Goal: Check status: Check status

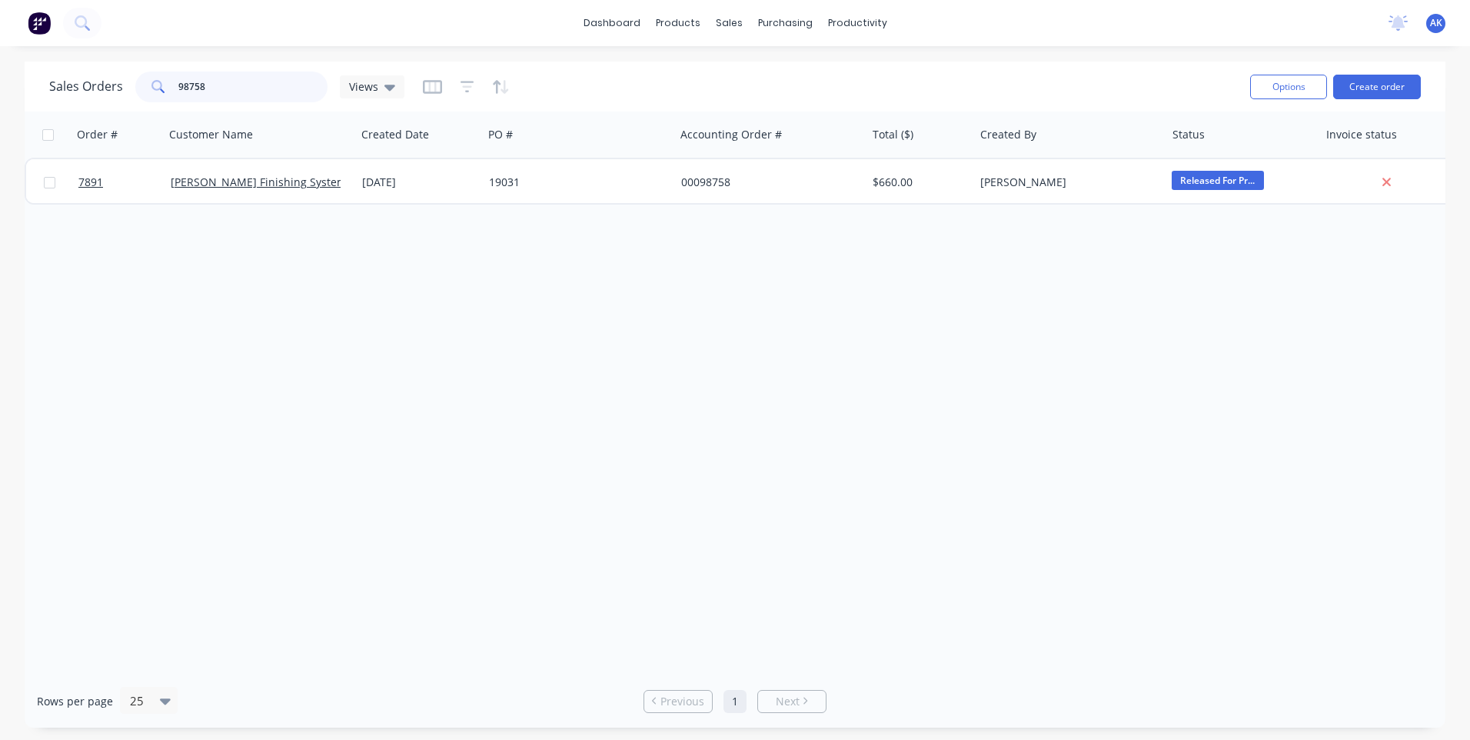
drag, startPoint x: 207, startPoint y: 89, endPoint x: 188, endPoint y: 85, distance: 18.9
click at [188, 85] on input "98758" at bounding box center [253, 87] width 150 height 31
type input "98096"
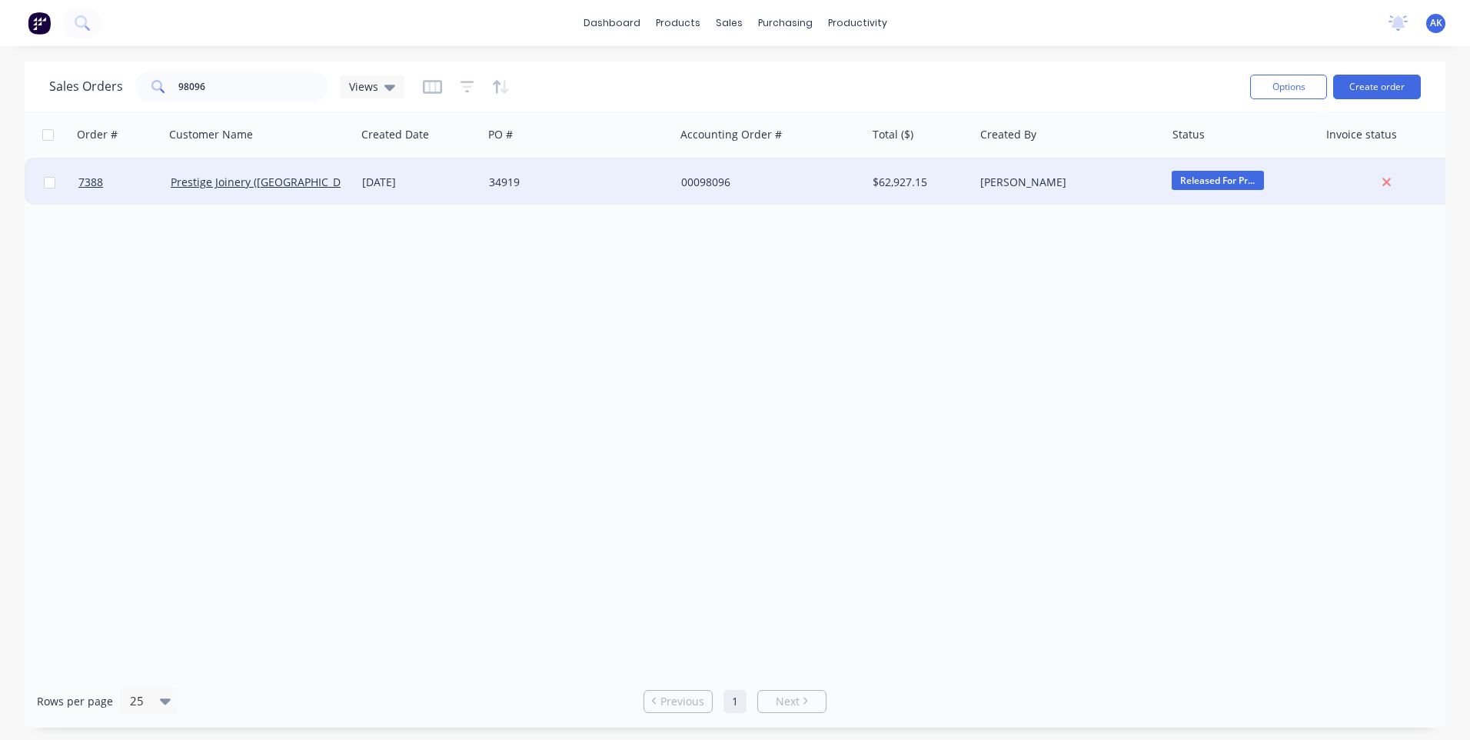
click at [405, 172] on div "[DATE]" at bounding box center [419, 182] width 127 height 46
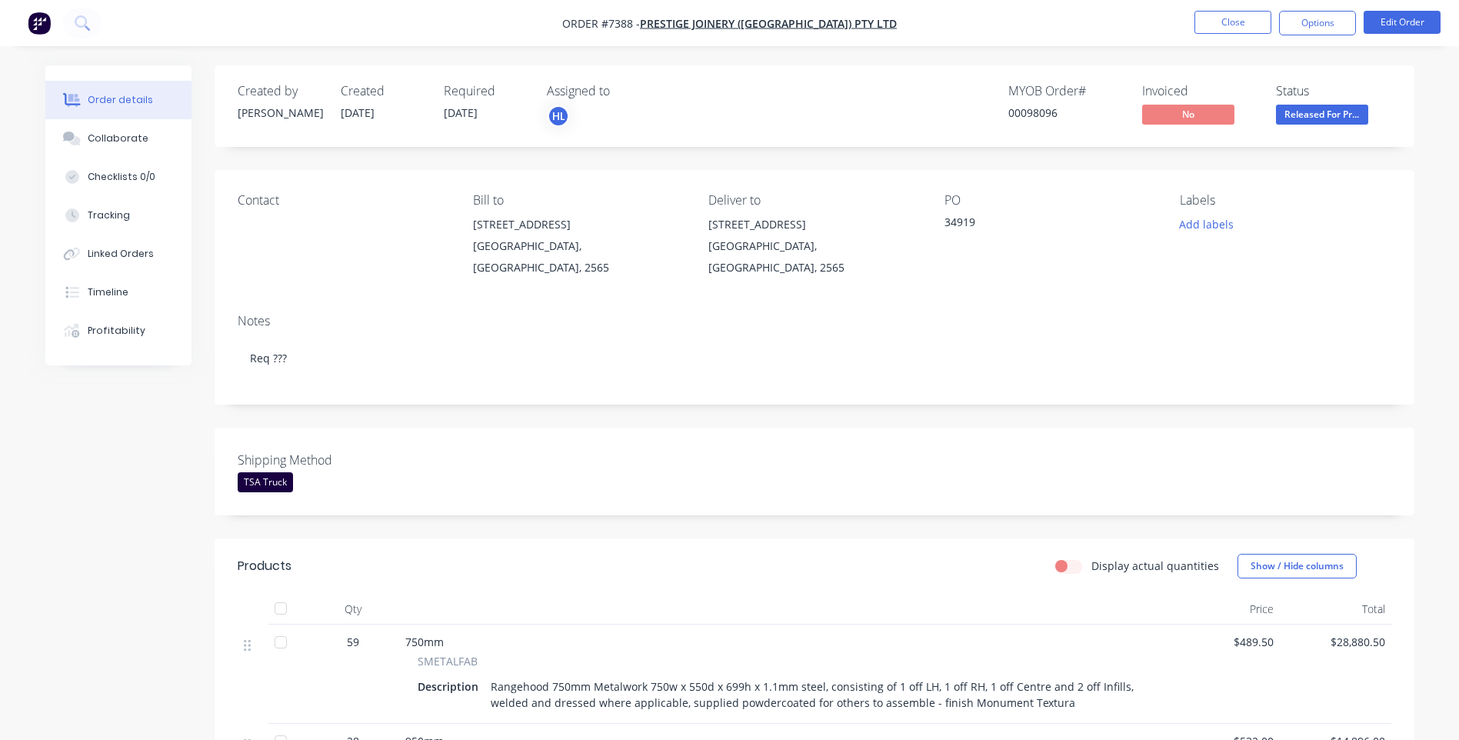
click at [1168, 31] on nav "Order #7388 - Prestige Joinery ([GEOGRAPHIC_DATA]) Pty Ltd Close Options Edit O…" at bounding box center [729, 23] width 1459 height 46
click at [1234, 25] on button "Close" at bounding box center [1232, 22] width 77 height 23
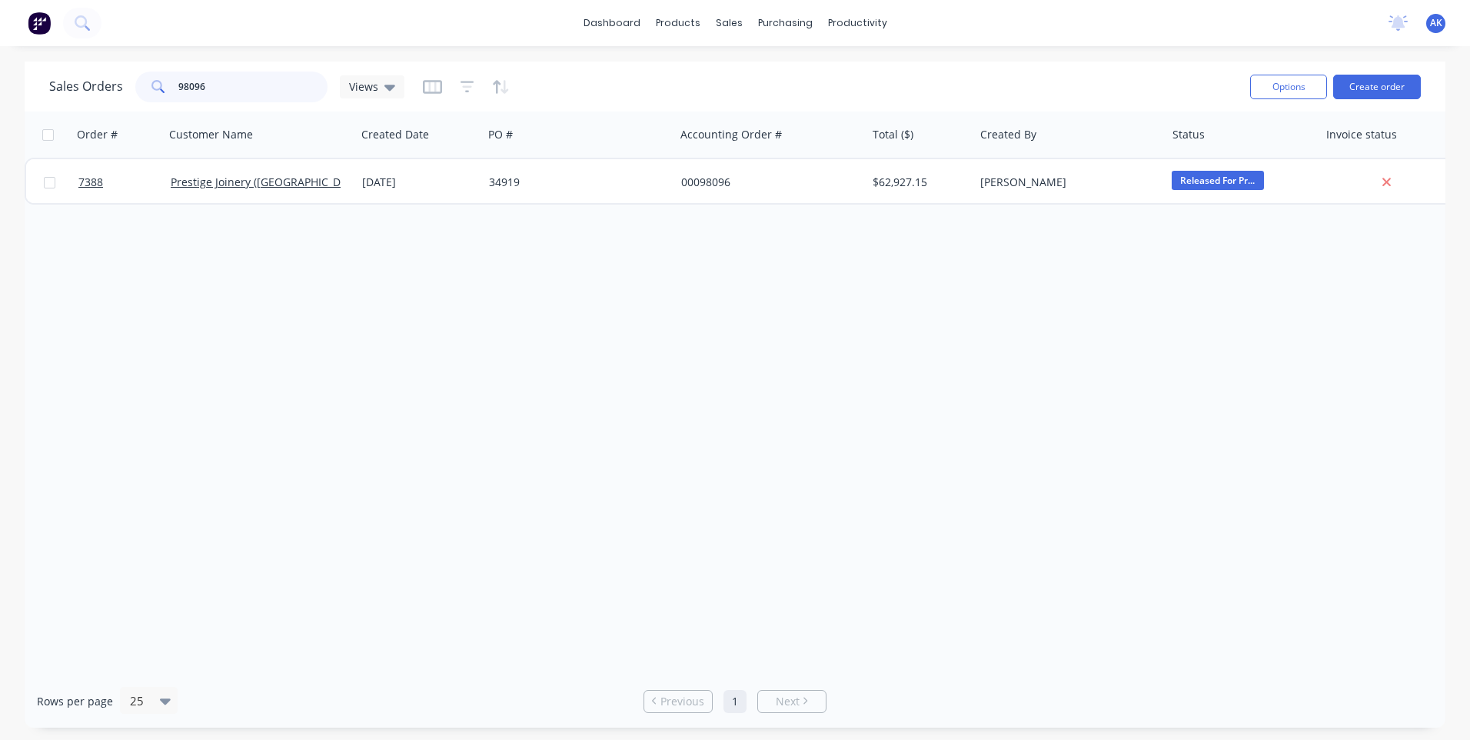
drag, startPoint x: 211, startPoint y: 92, endPoint x: 187, endPoint y: 97, distance: 24.4
click at [187, 97] on input "98096" at bounding box center [253, 87] width 150 height 31
click at [219, 92] on input "98347" at bounding box center [253, 87] width 150 height 31
type input "98442"
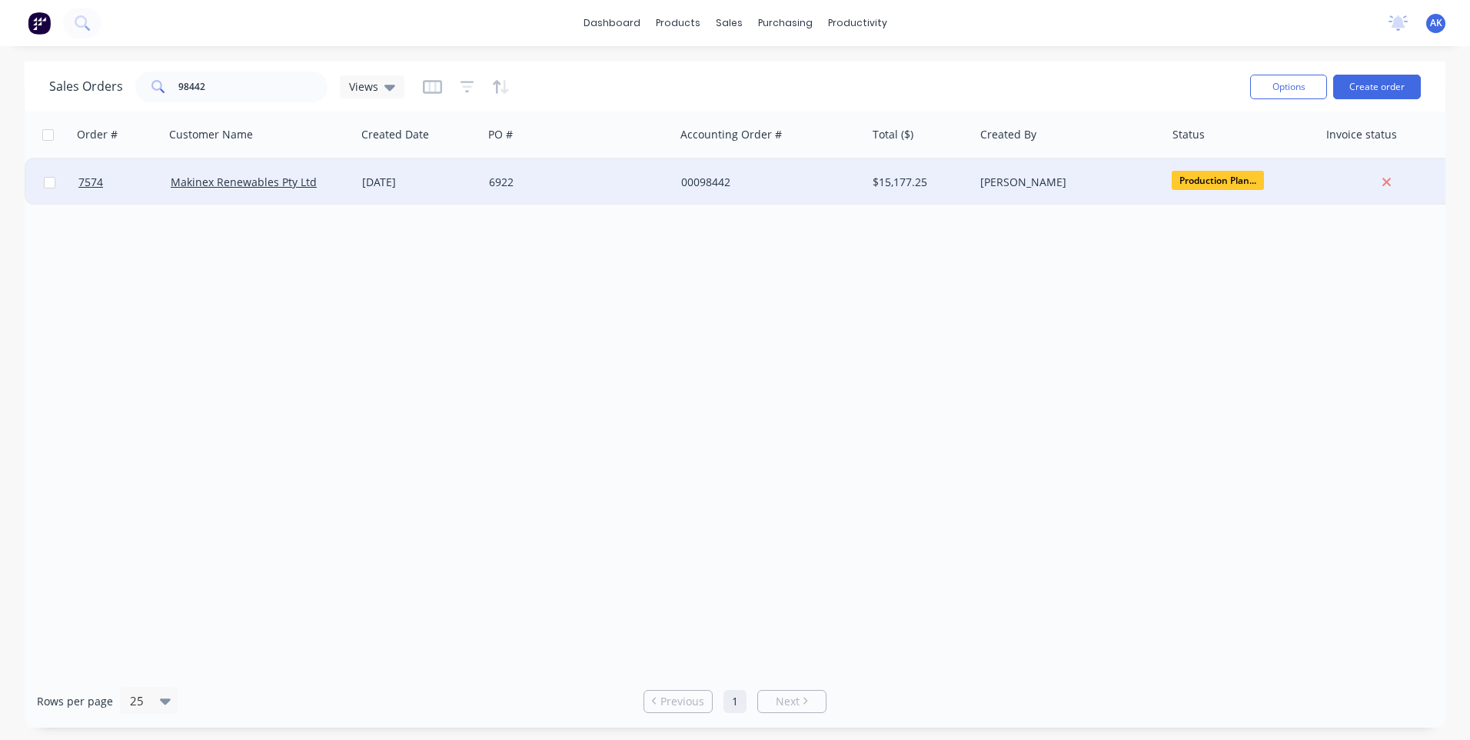
click at [402, 191] on div "[DATE]" at bounding box center [419, 182] width 127 height 46
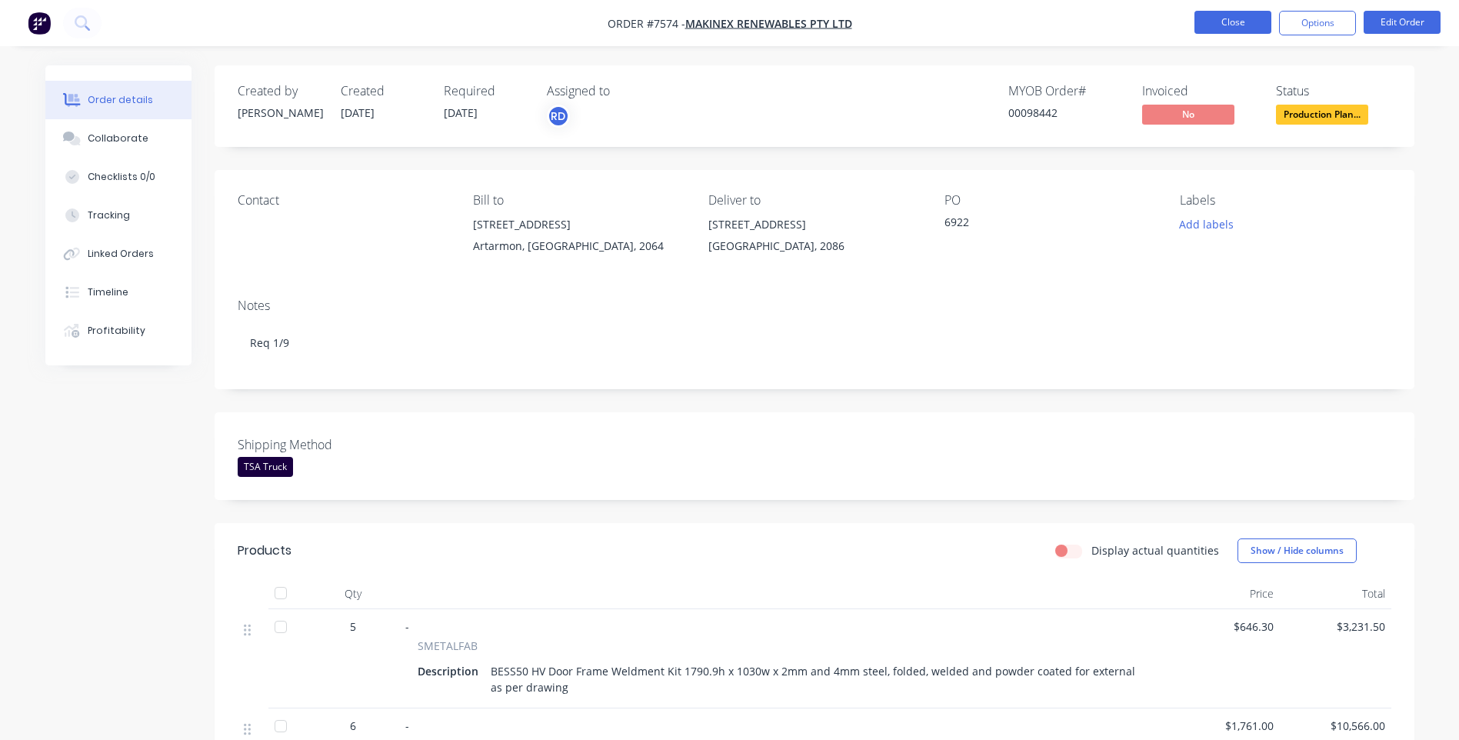
click at [1211, 14] on button "Close" at bounding box center [1232, 22] width 77 height 23
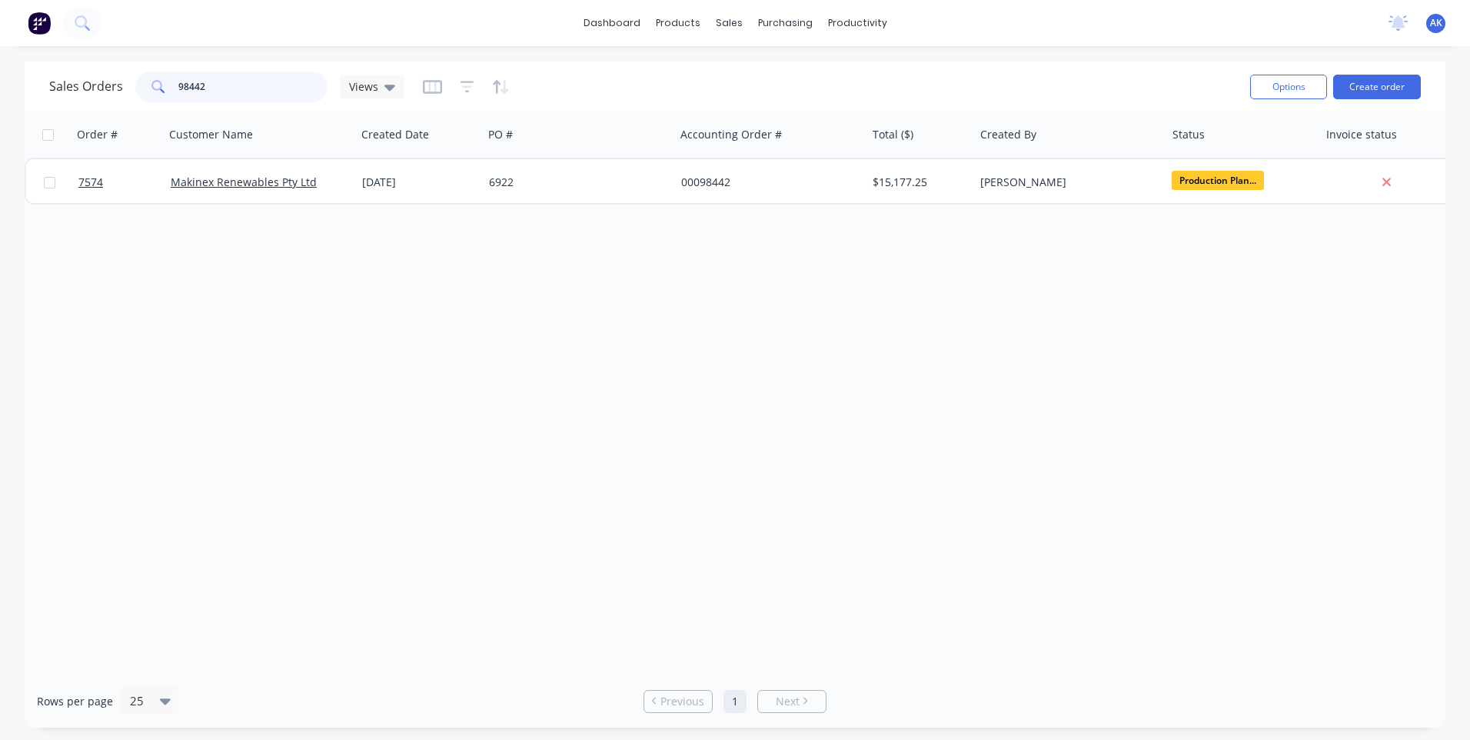
drag, startPoint x: 202, startPoint y: 80, endPoint x: 150, endPoint y: 108, distance: 59.5
click at [150, 108] on div "Sales Orders 98442 Views Options Create order" at bounding box center [735, 87] width 1421 height 50
type input "98679"
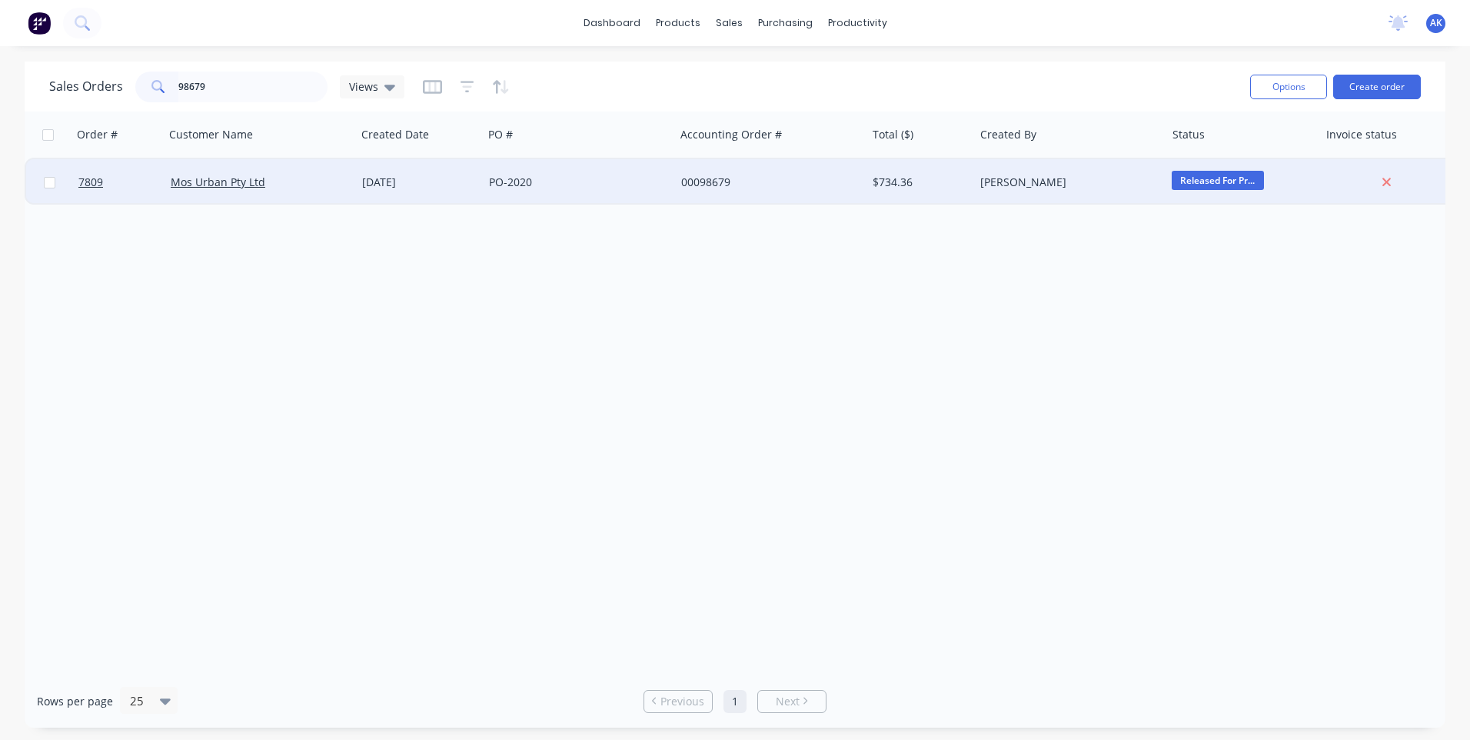
click at [490, 180] on div "PO-2020" at bounding box center [574, 182] width 171 height 15
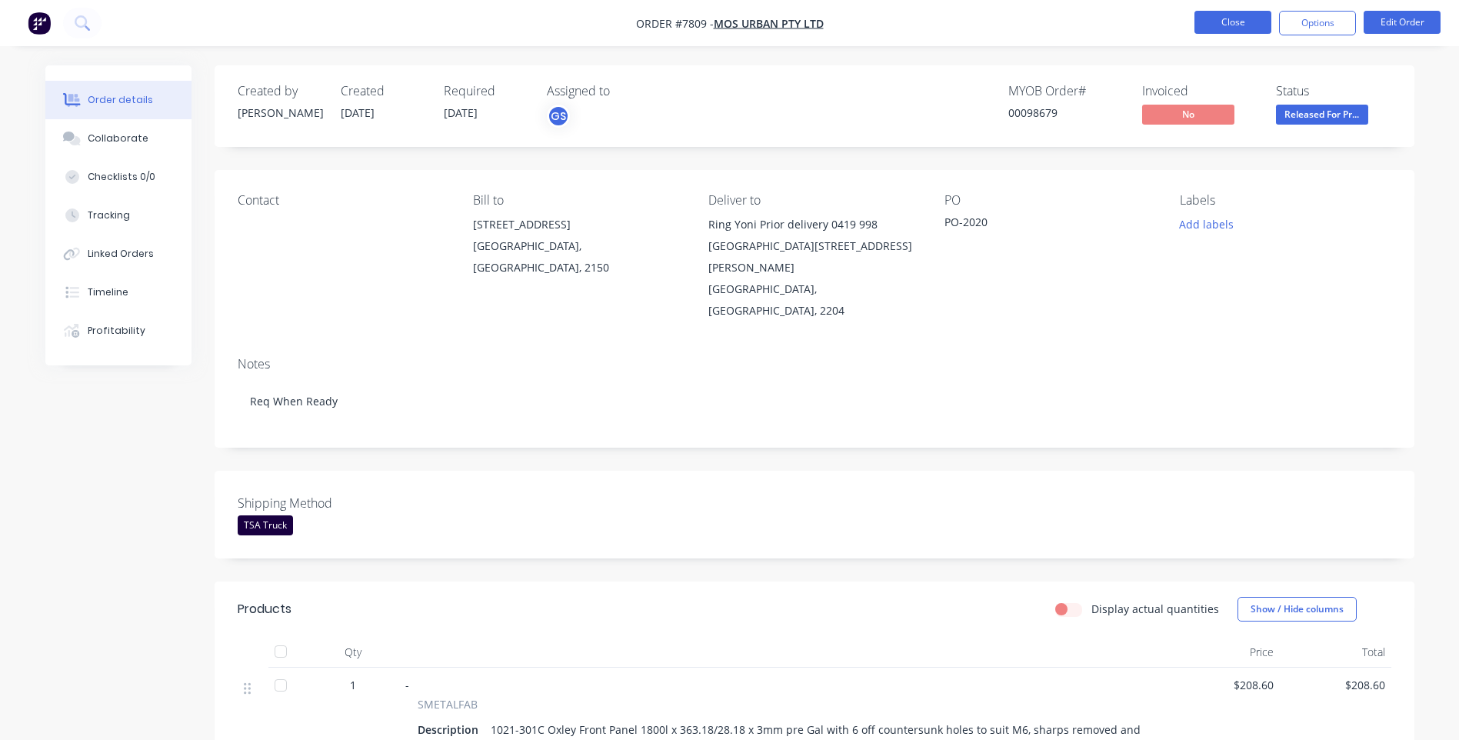
click at [1252, 15] on button "Close" at bounding box center [1232, 22] width 77 height 23
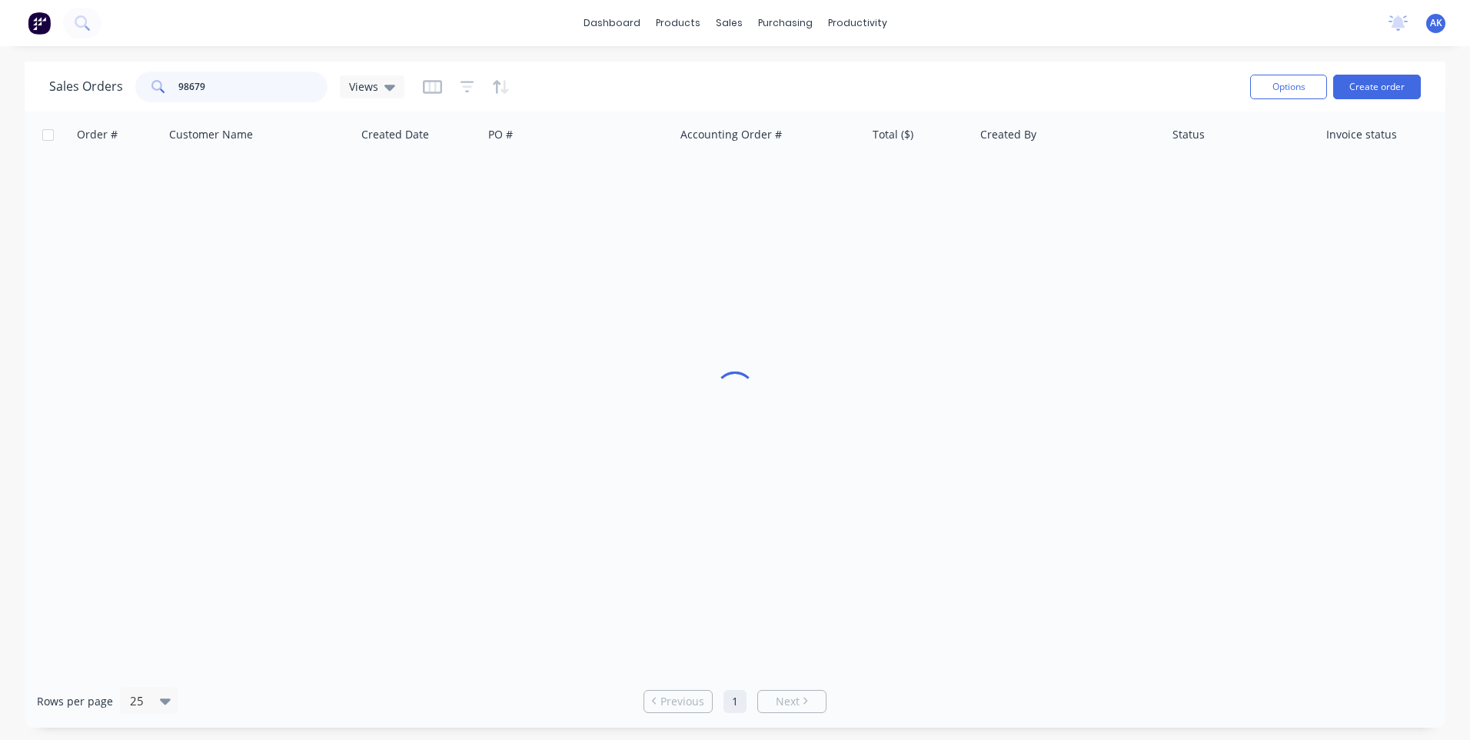
click at [225, 92] on input "98679" at bounding box center [253, 87] width 150 height 31
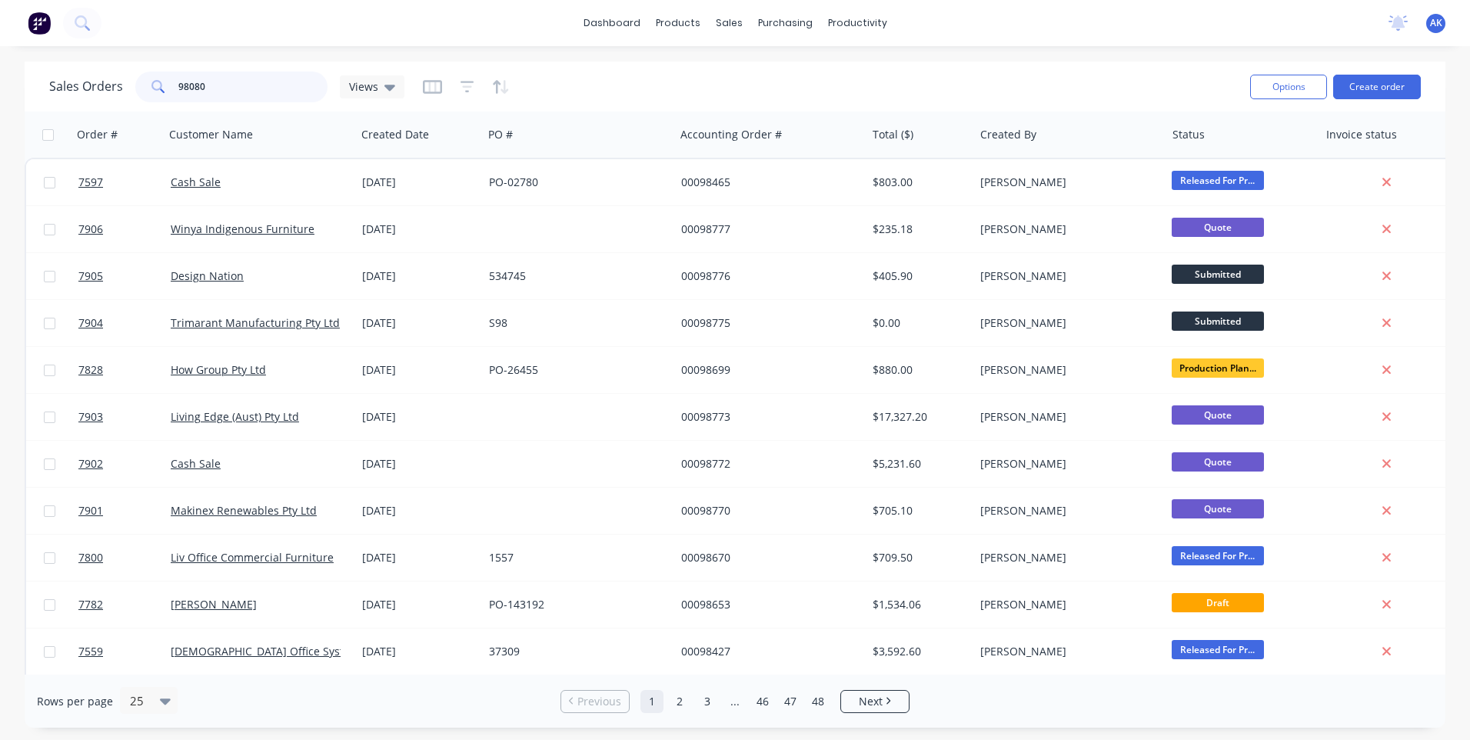
type input "98080"
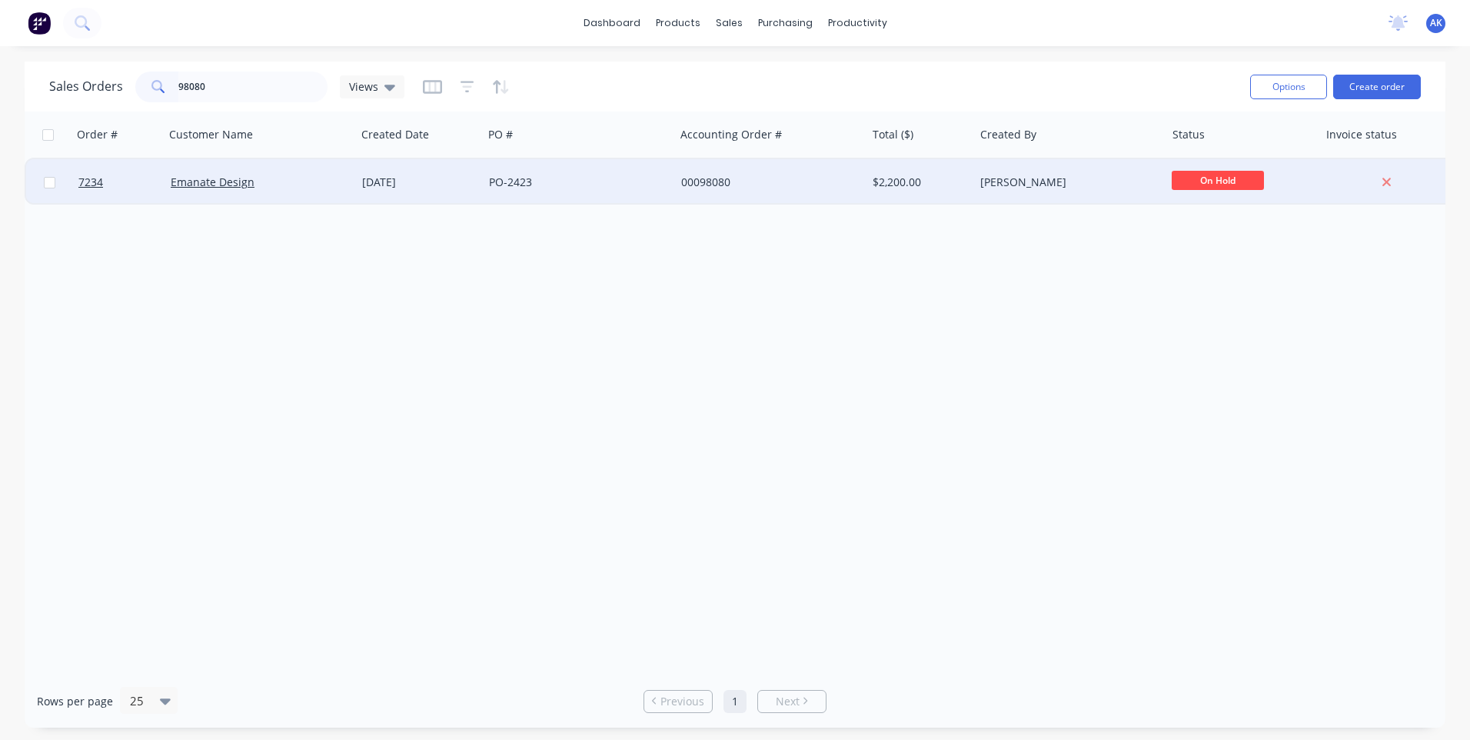
click at [425, 182] on div "[DATE]" at bounding box center [419, 182] width 115 height 15
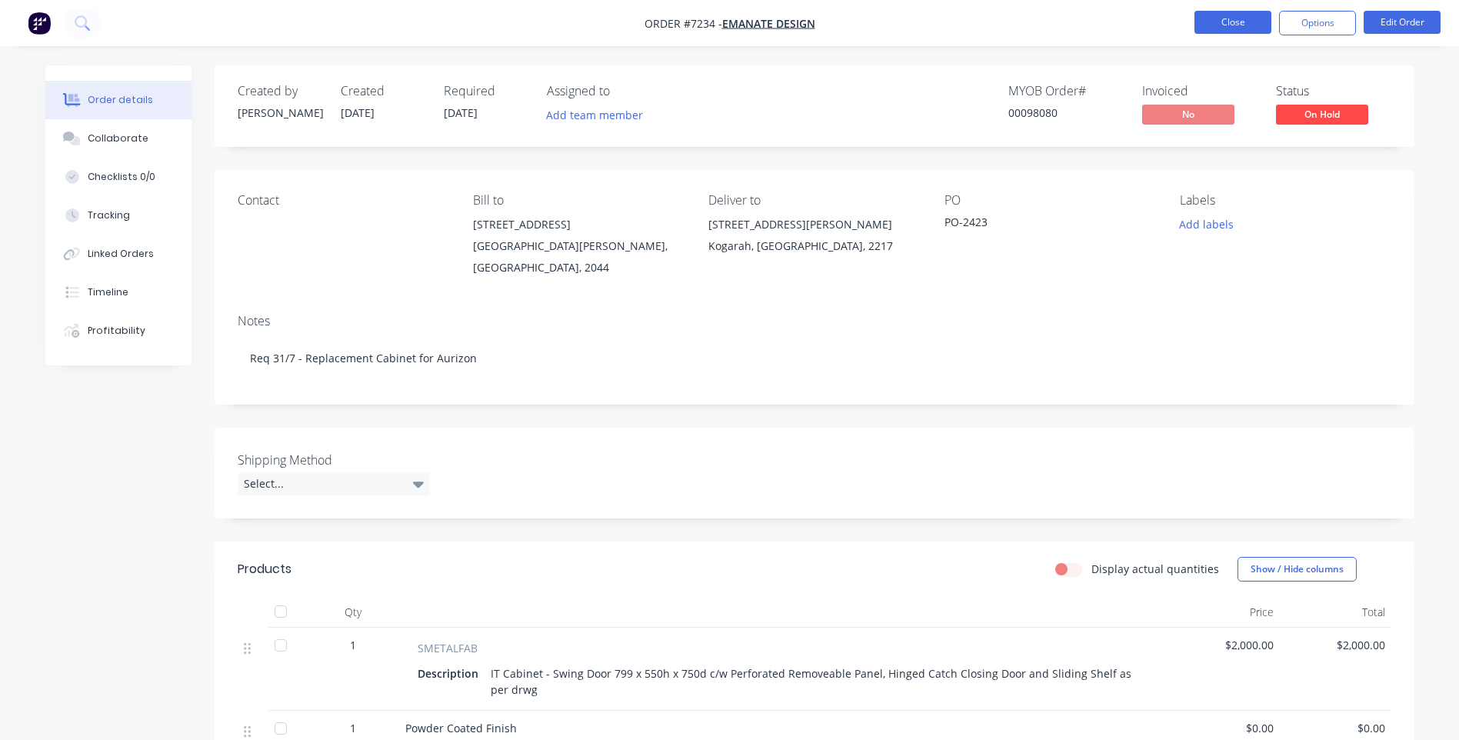
drag, startPoint x: 1217, startPoint y: 22, endPoint x: 1207, endPoint y: 18, distance: 10.5
click at [1207, 18] on button "Close" at bounding box center [1232, 22] width 77 height 23
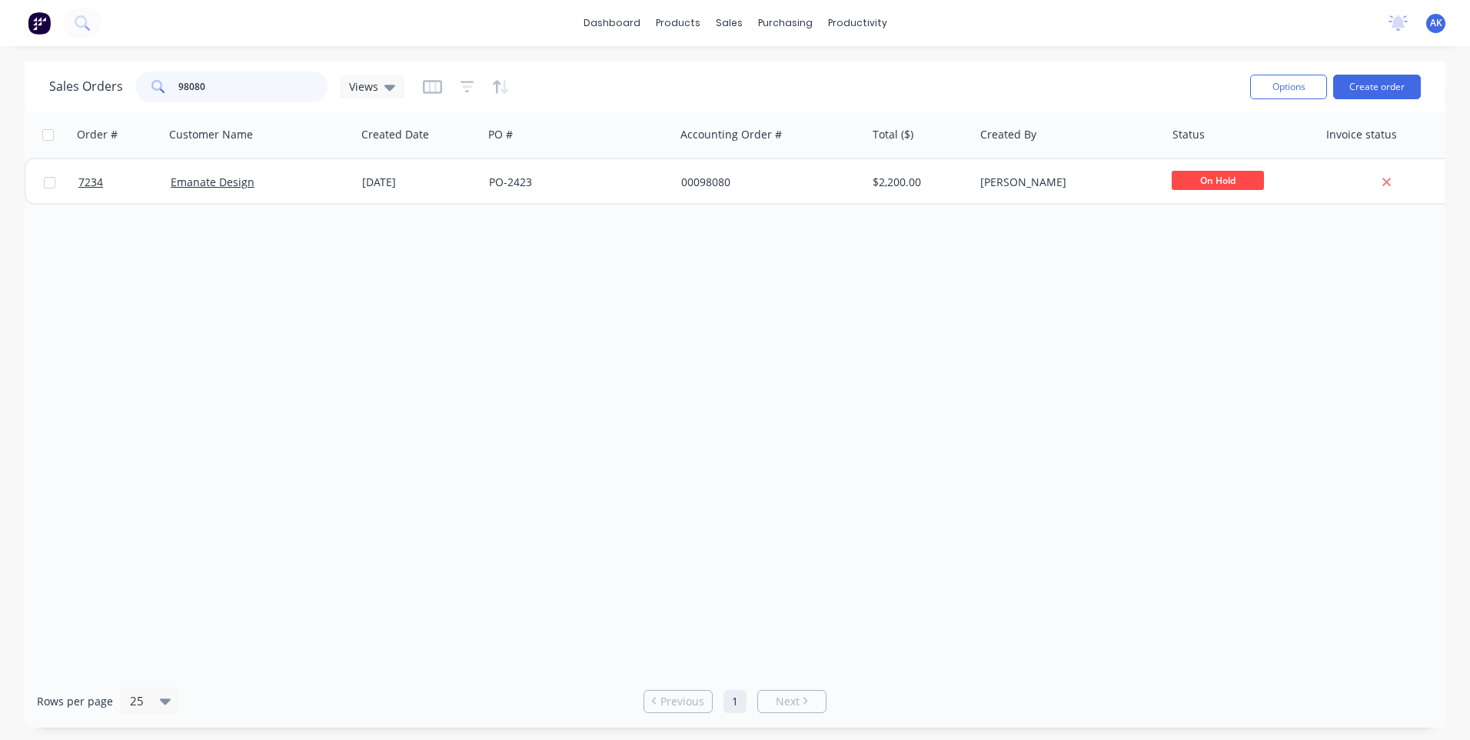
drag, startPoint x: 227, startPoint y: 82, endPoint x: 185, endPoint y: 95, distance: 44.3
click at [185, 95] on input "98080" at bounding box center [253, 87] width 150 height 31
drag, startPoint x: 207, startPoint y: 89, endPoint x: 184, endPoint y: 105, distance: 28.2
click at [184, 105] on div "Sales Orders 98741 Views Options Create order" at bounding box center [735, 87] width 1421 height 50
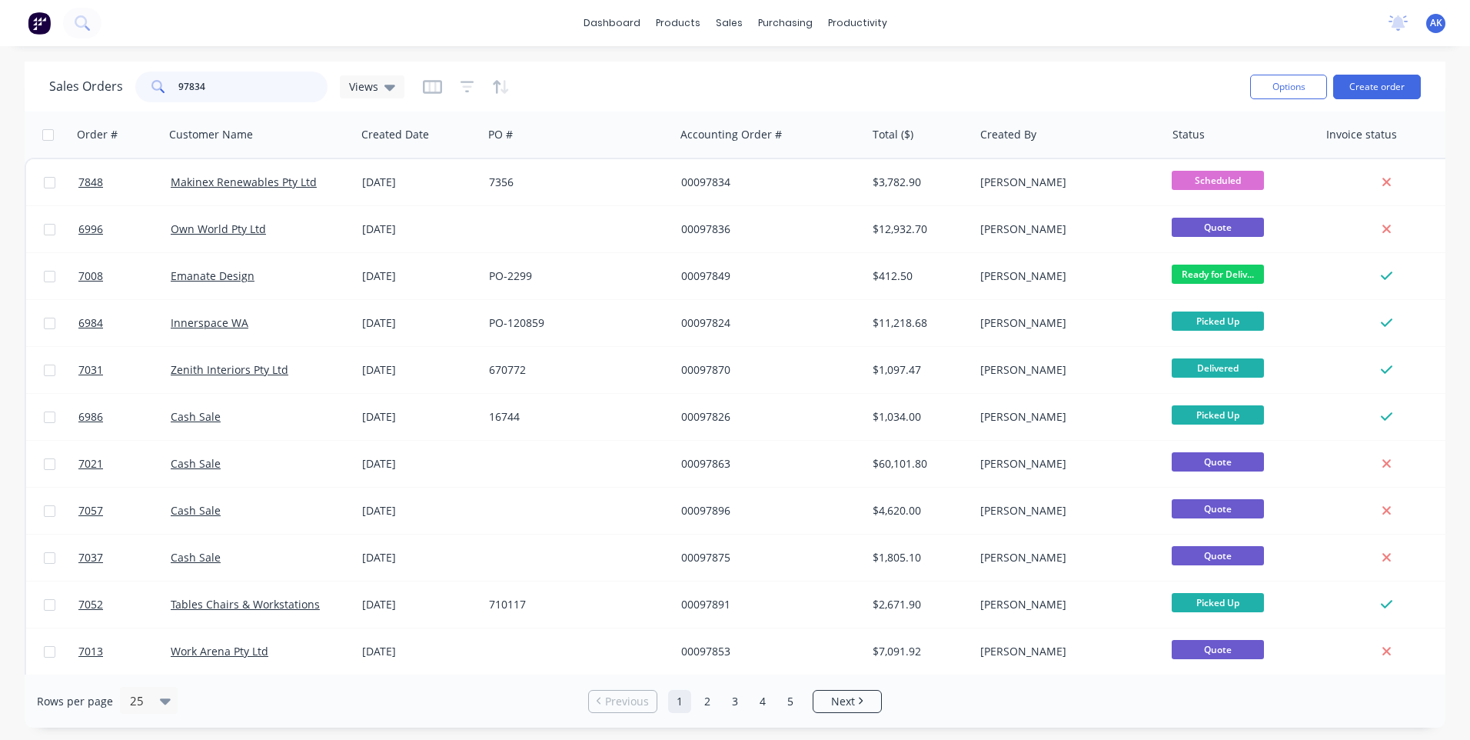
type input "97834"
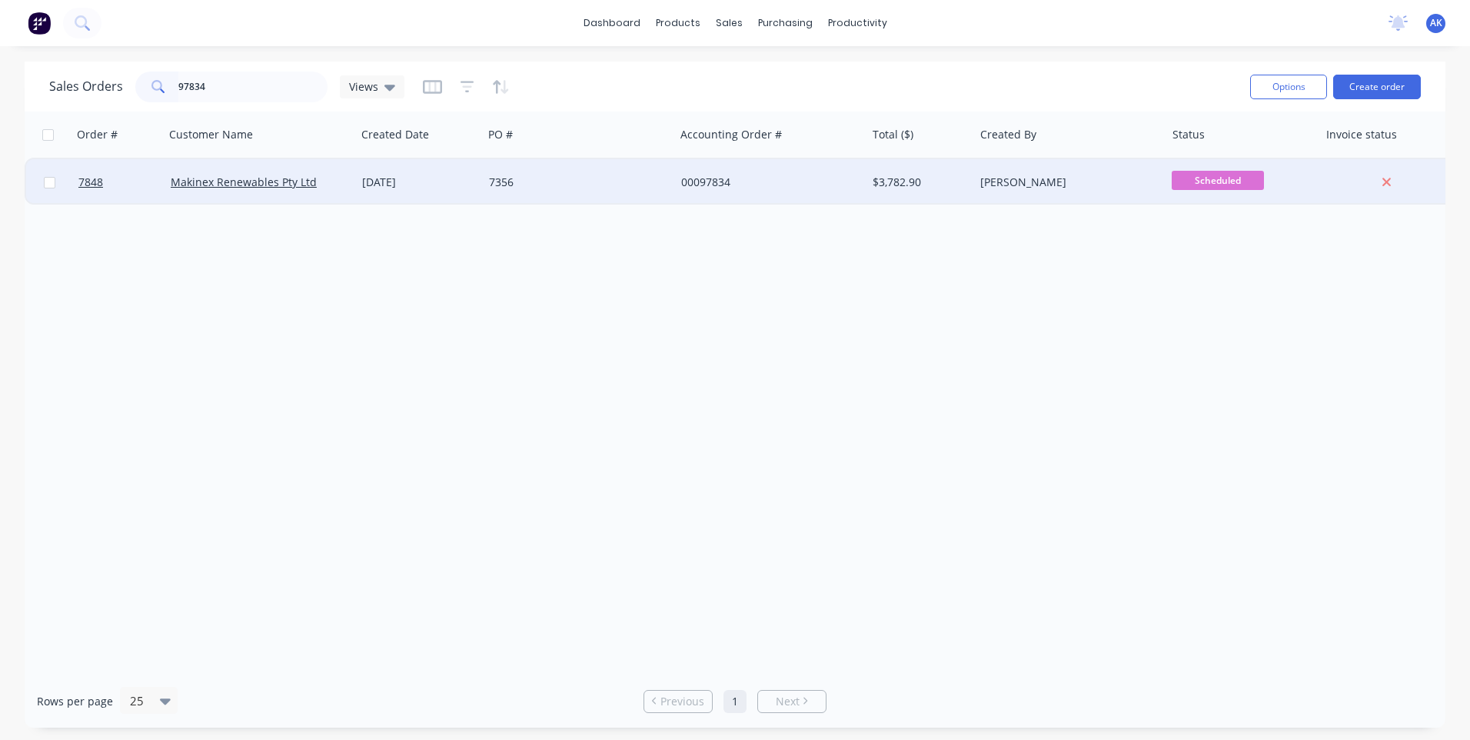
click at [522, 185] on div "7356" at bounding box center [574, 182] width 171 height 15
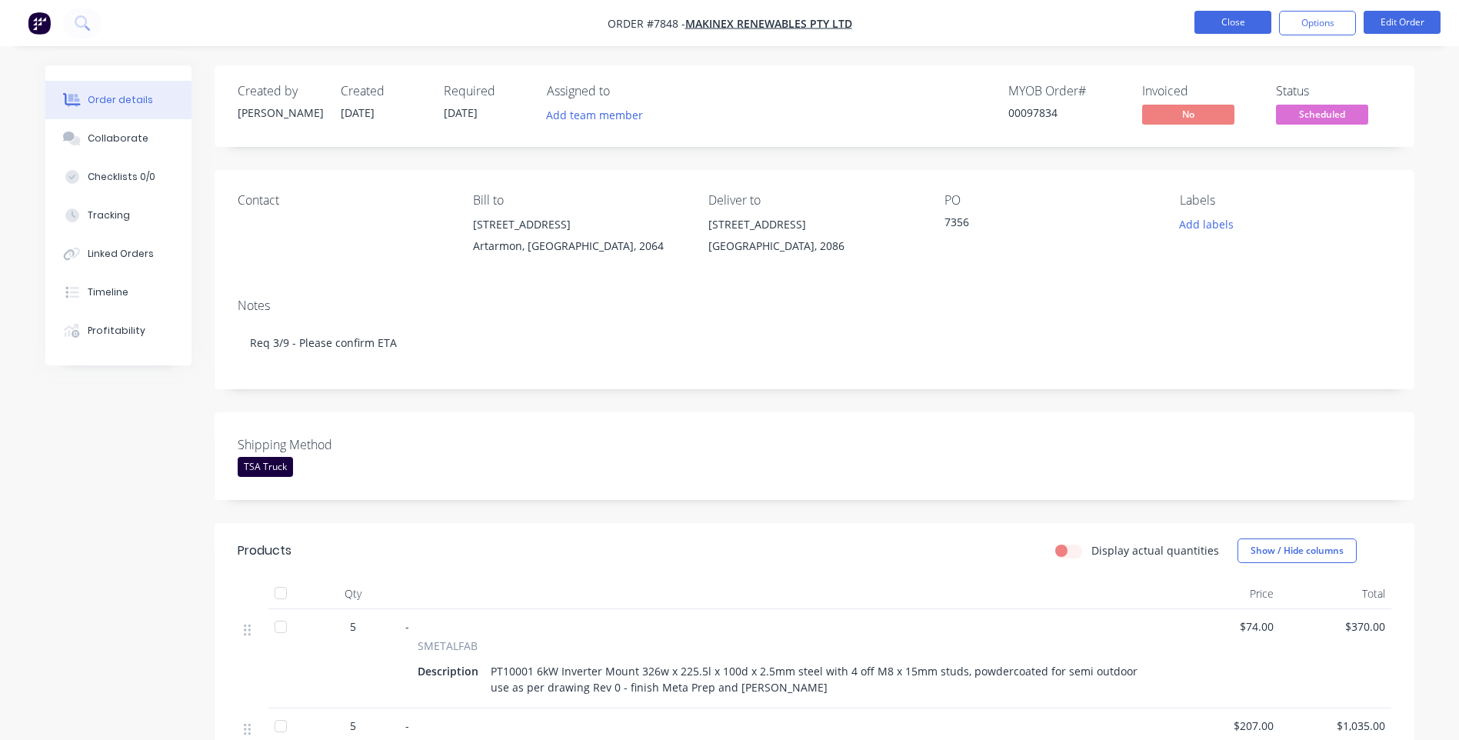
click at [1244, 20] on button "Close" at bounding box center [1232, 22] width 77 height 23
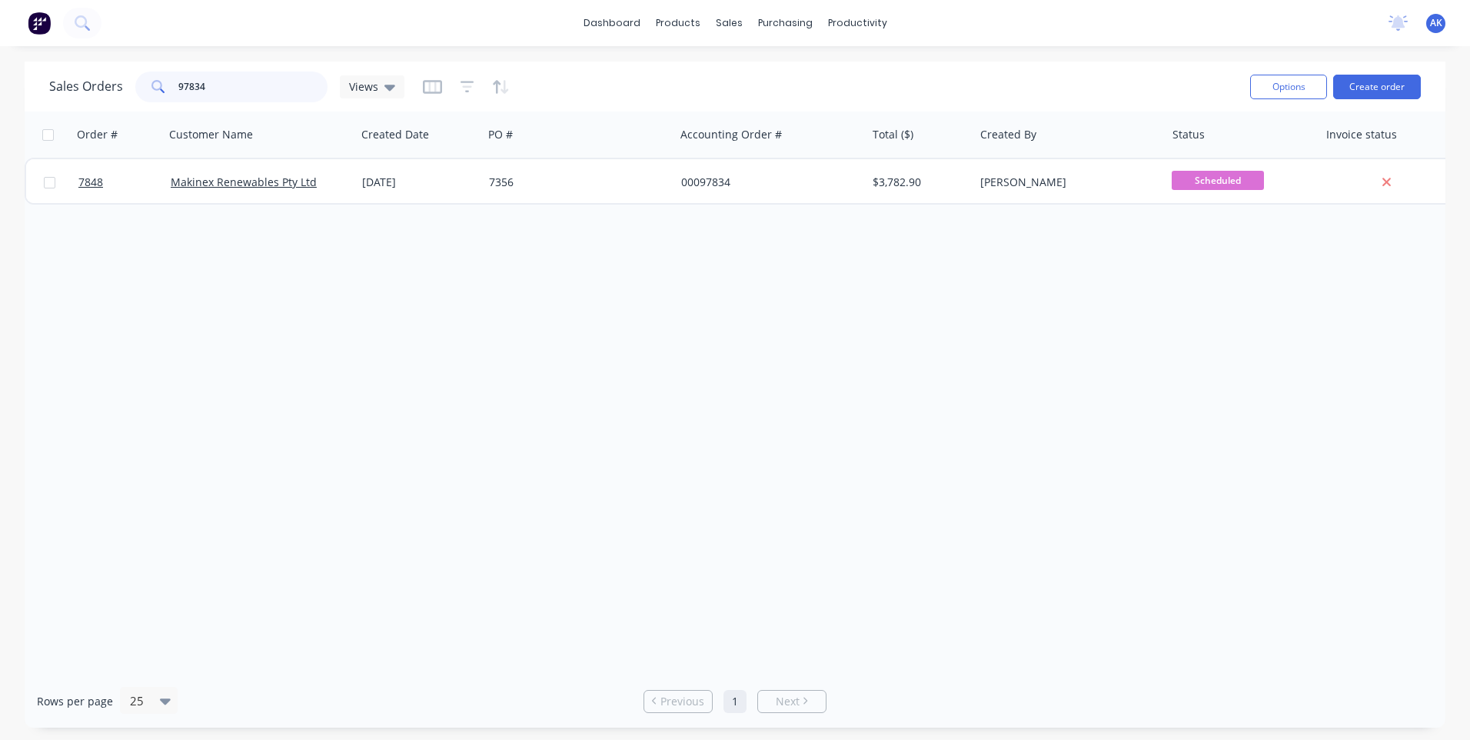
drag, startPoint x: 208, startPoint y: 91, endPoint x: 182, endPoint y: 104, distance: 29.2
click at [182, 104] on div "Sales Orders 97834 Views" at bounding box center [643, 87] width 1189 height 38
type input "98744"
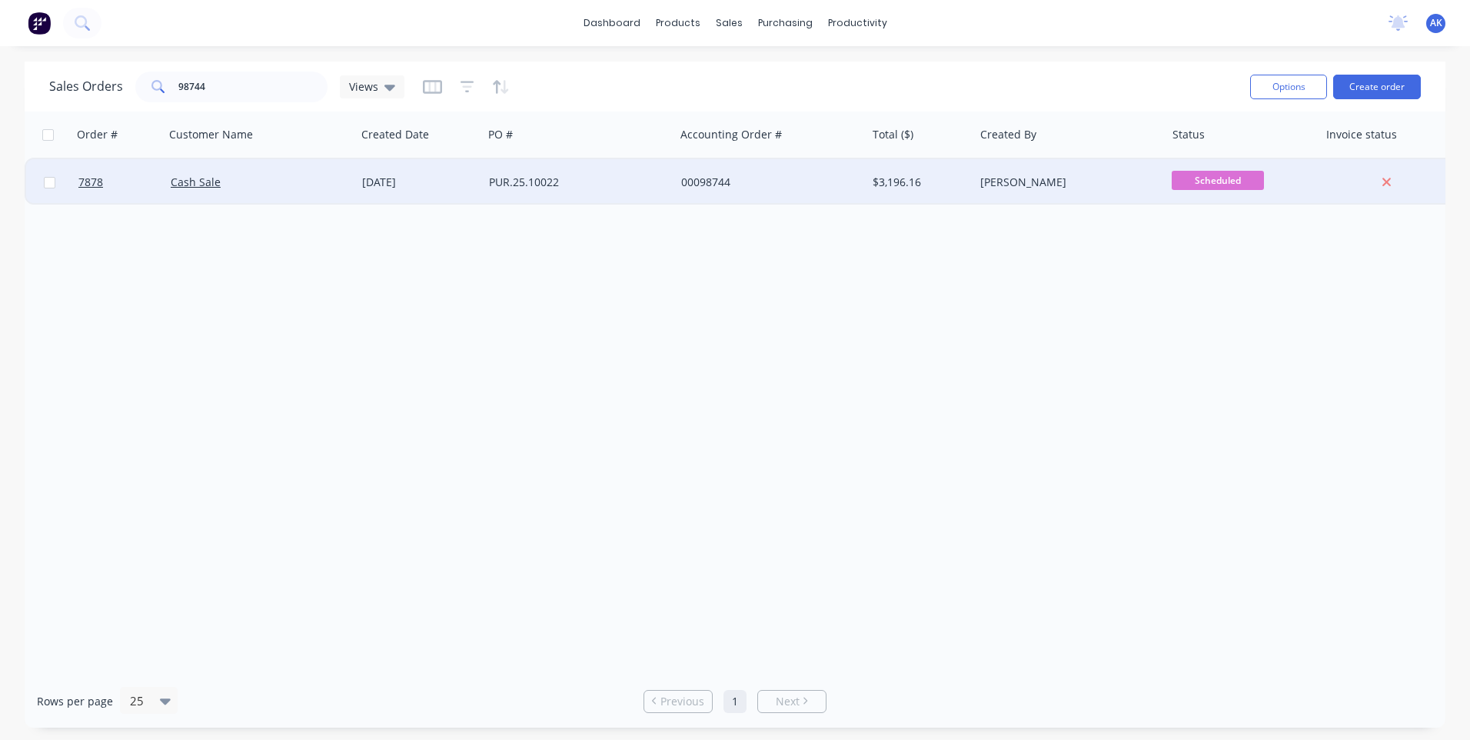
click at [711, 188] on div "00098744" at bounding box center [766, 182] width 171 height 15
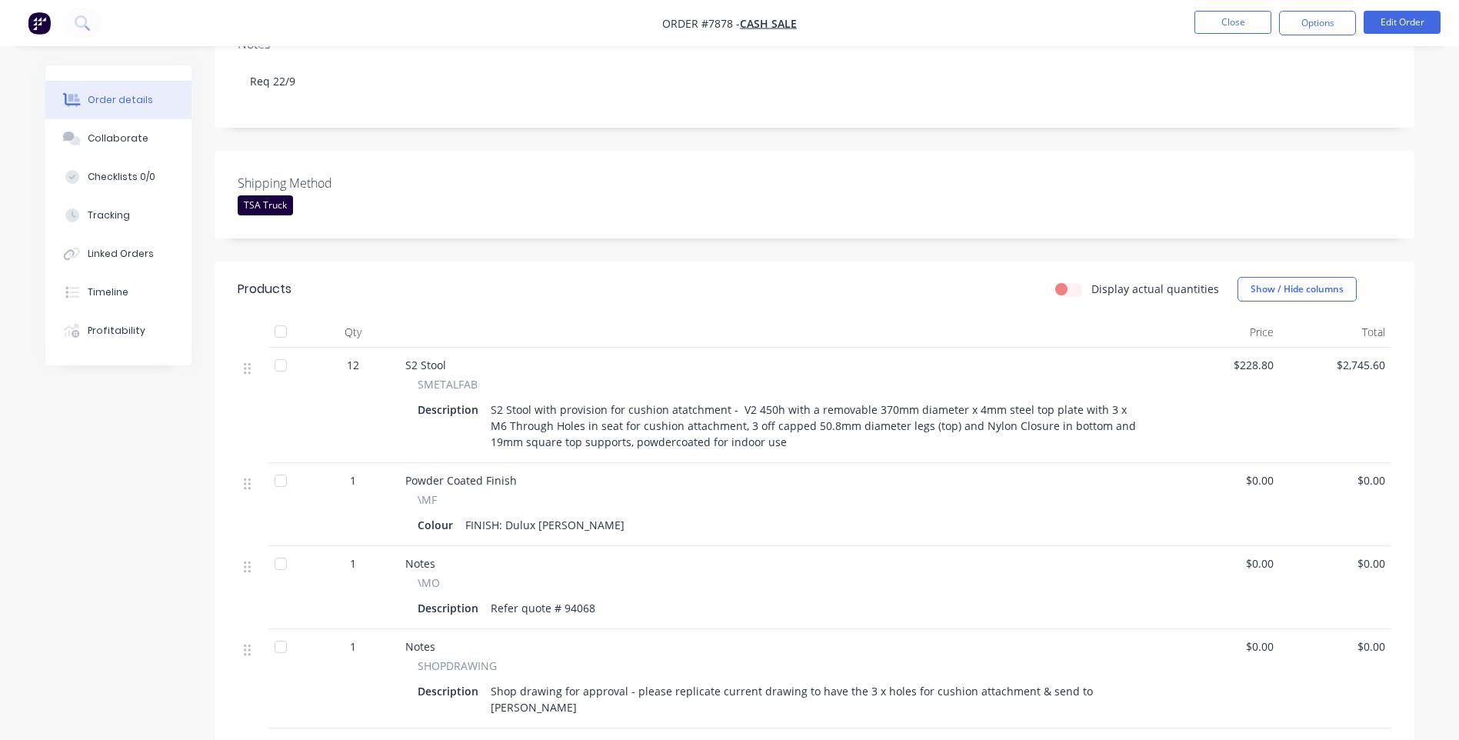
scroll to position [308, 0]
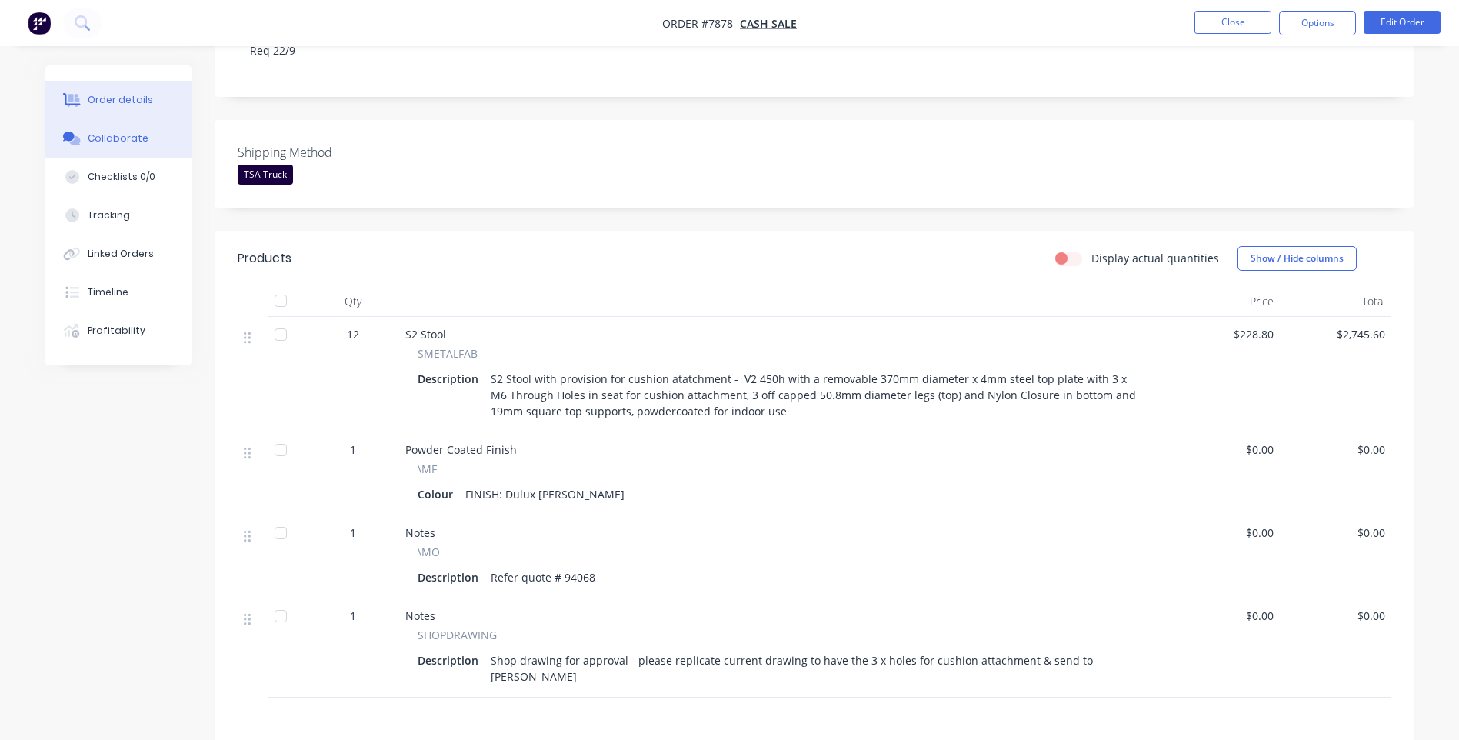
click at [96, 137] on div "Collaborate" at bounding box center [118, 139] width 61 height 14
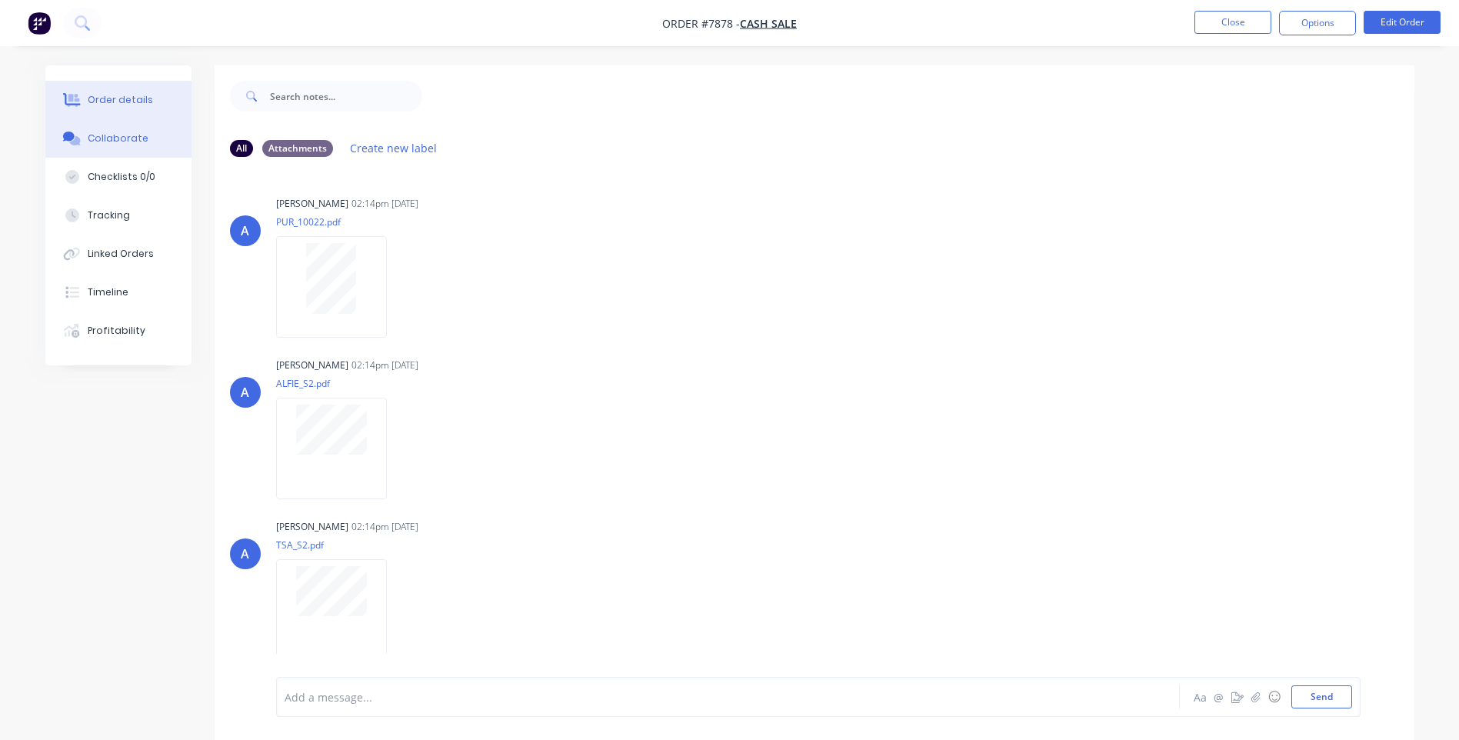
click at [115, 102] on div "Order details" at bounding box center [120, 100] width 65 height 14
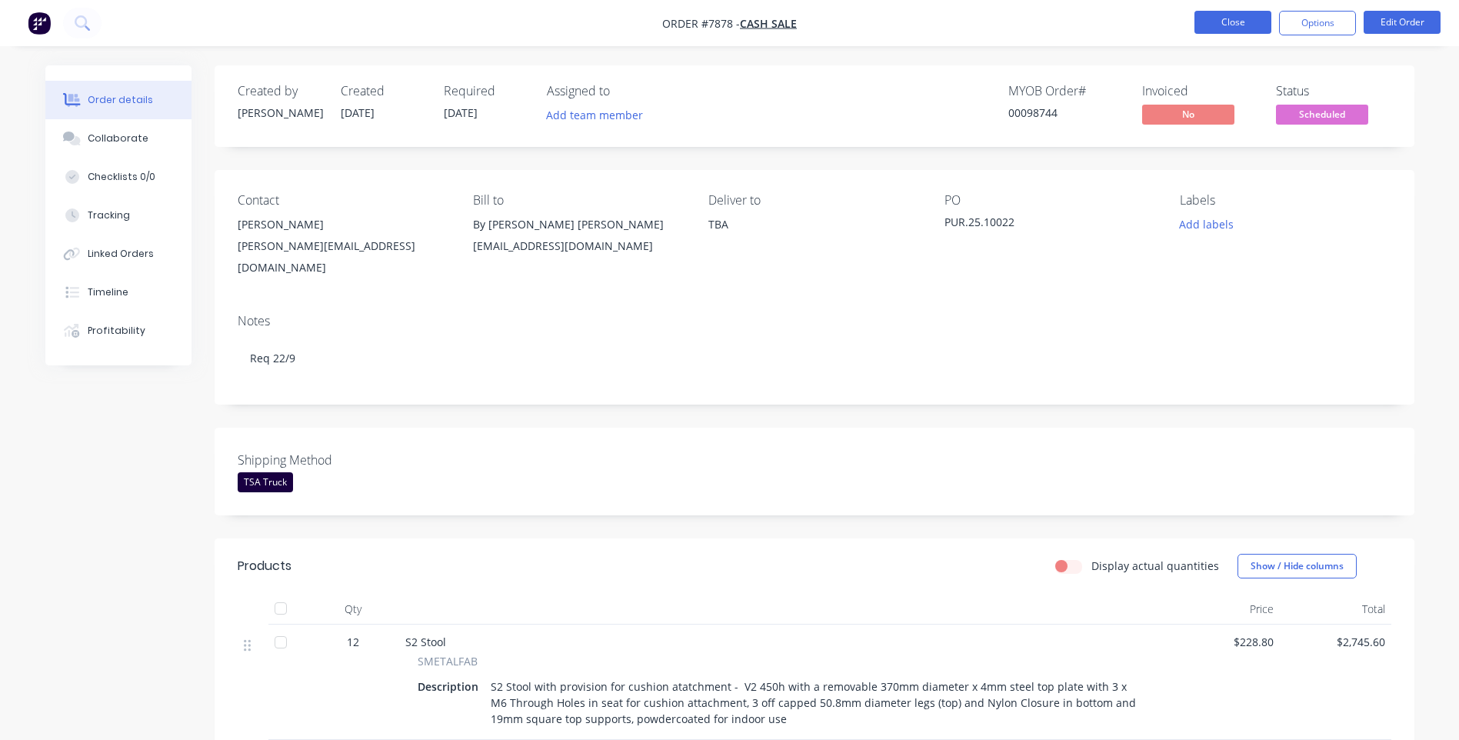
click at [1243, 16] on button "Close" at bounding box center [1232, 22] width 77 height 23
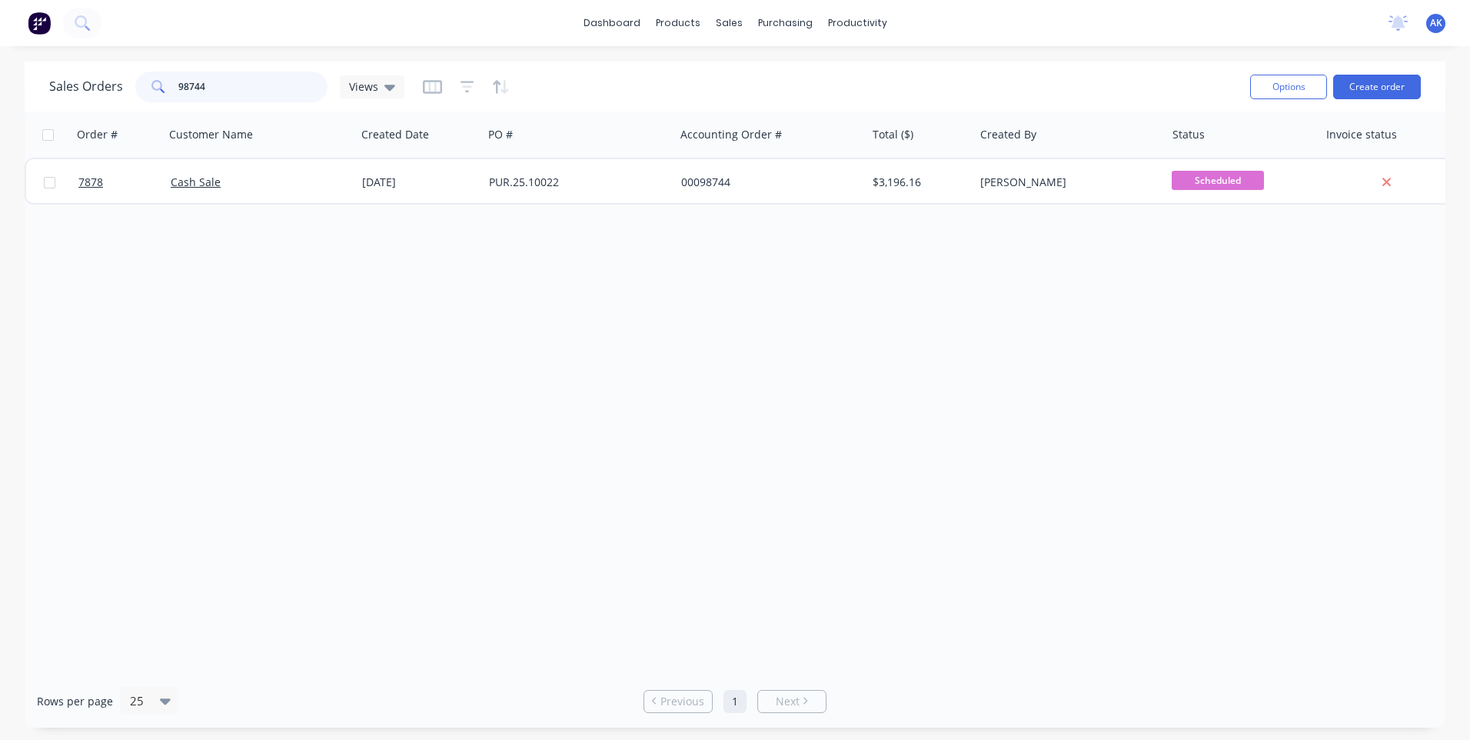
drag, startPoint x: 215, startPoint y: 89, endPoint x: 184, endPoint y: 88, distance: 31.6
click at [184, 88] on input "98744" at bounding box center [253, 87] width 150 height 31
type input "96604"
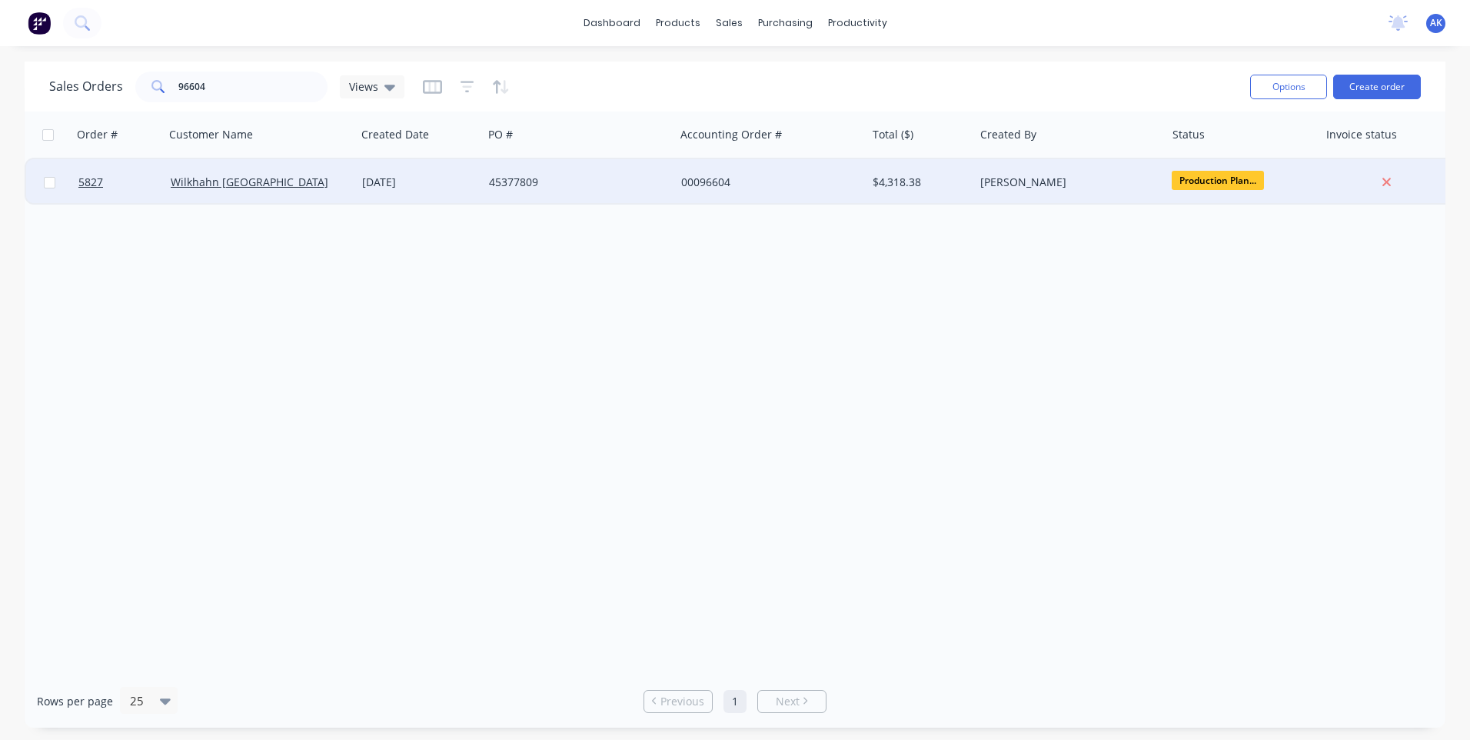
click at [438, 182] on div "[DATE]" at bounding box center [419, 182] width 115 height 15
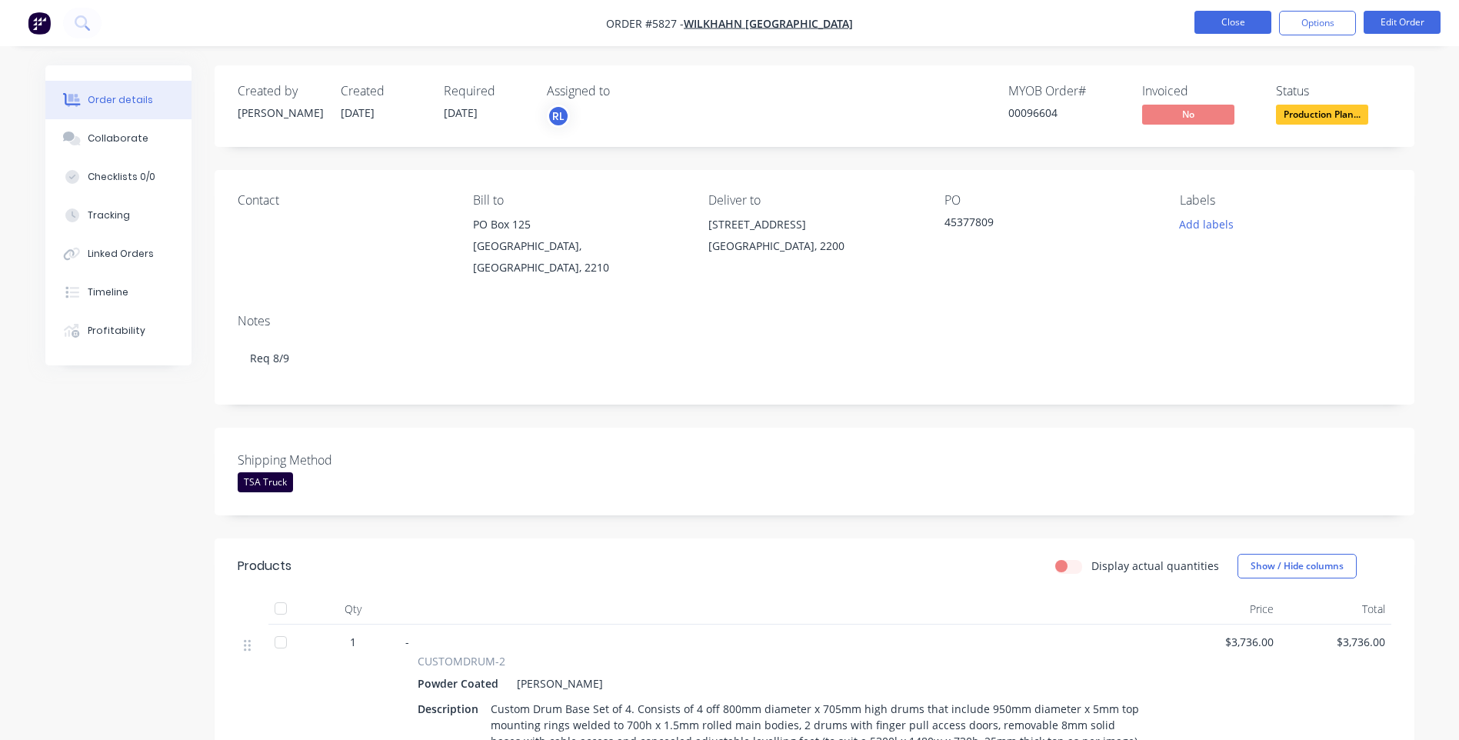
click at [1234, 14] on button "Close" at bounding box center [1232, 22] width 77 height 23
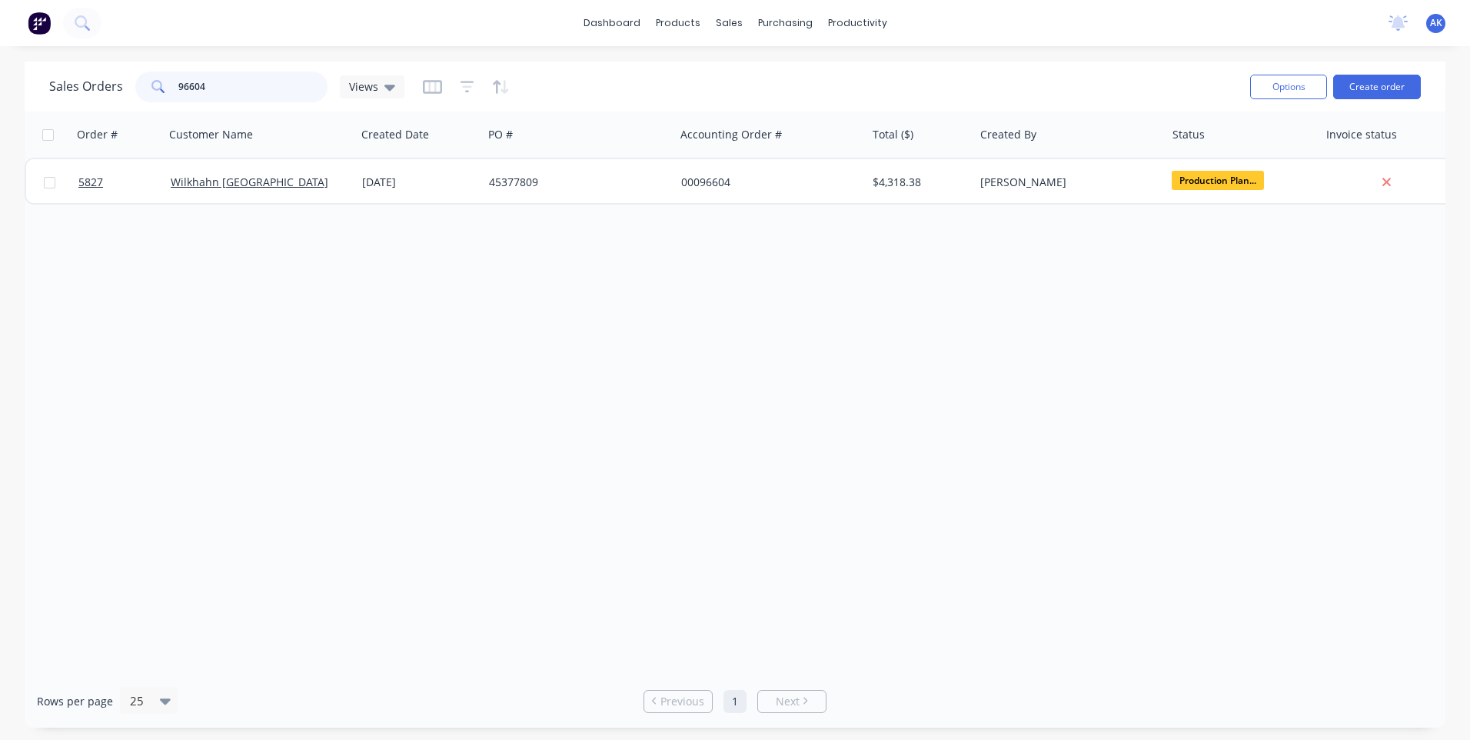
drag, startPoint x: 206, startPoint y: 87, endPoint x: 182, endPoint y: 92, distance: 24.3
click at [182, 92] on input "96604" at bounding box center [253, 87] width 150 height 31
drag, startPoint x: 210, startPoint y: 85, endPoint x: 191, endPoint y: 92, distance: 20.7
click at [191, 92] on input "98636" at bounding box center [253, 87] width 150 height 31
drag, startPoint x: 207, startPoint y: 85, endPoint x: 188, endPoint y: 81, distance: 19.0
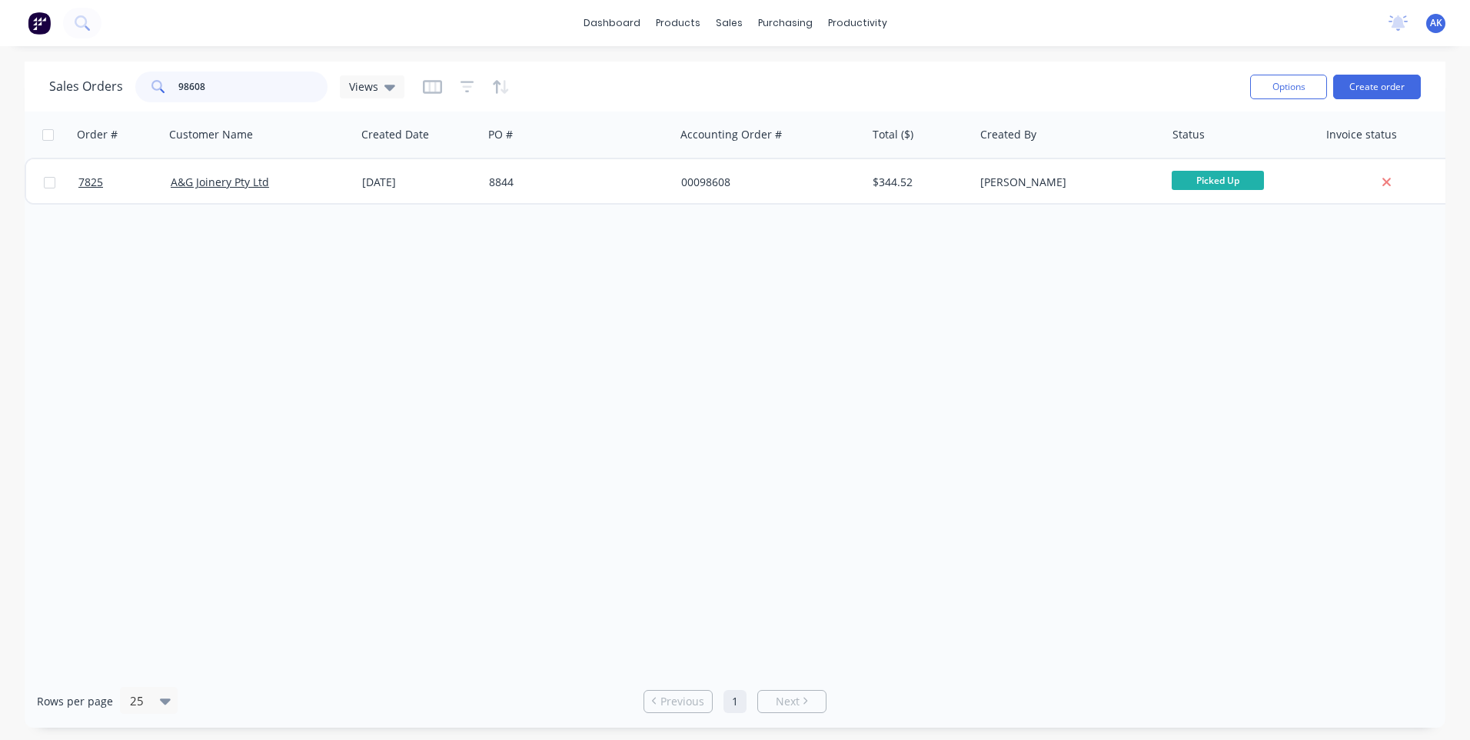
click at [188, 81] on input "98608" at bounding box center [253, 87] width 150 height 31
drag, startPoint x: 195, startPoint y: 82, endPoint x: 188, endPoint y: 85, distance: 8.6
click at [188, 85] on input "98710" at bounding box center [253, 87] width 150 height 31
drag, startPoint x: 207, startPoint y: 85, endPoint x: 187, endPoint y: 79, distance: 20.7
click at [187, 79] on input "98688" at bounding box center [253, 87] width 150 height 31
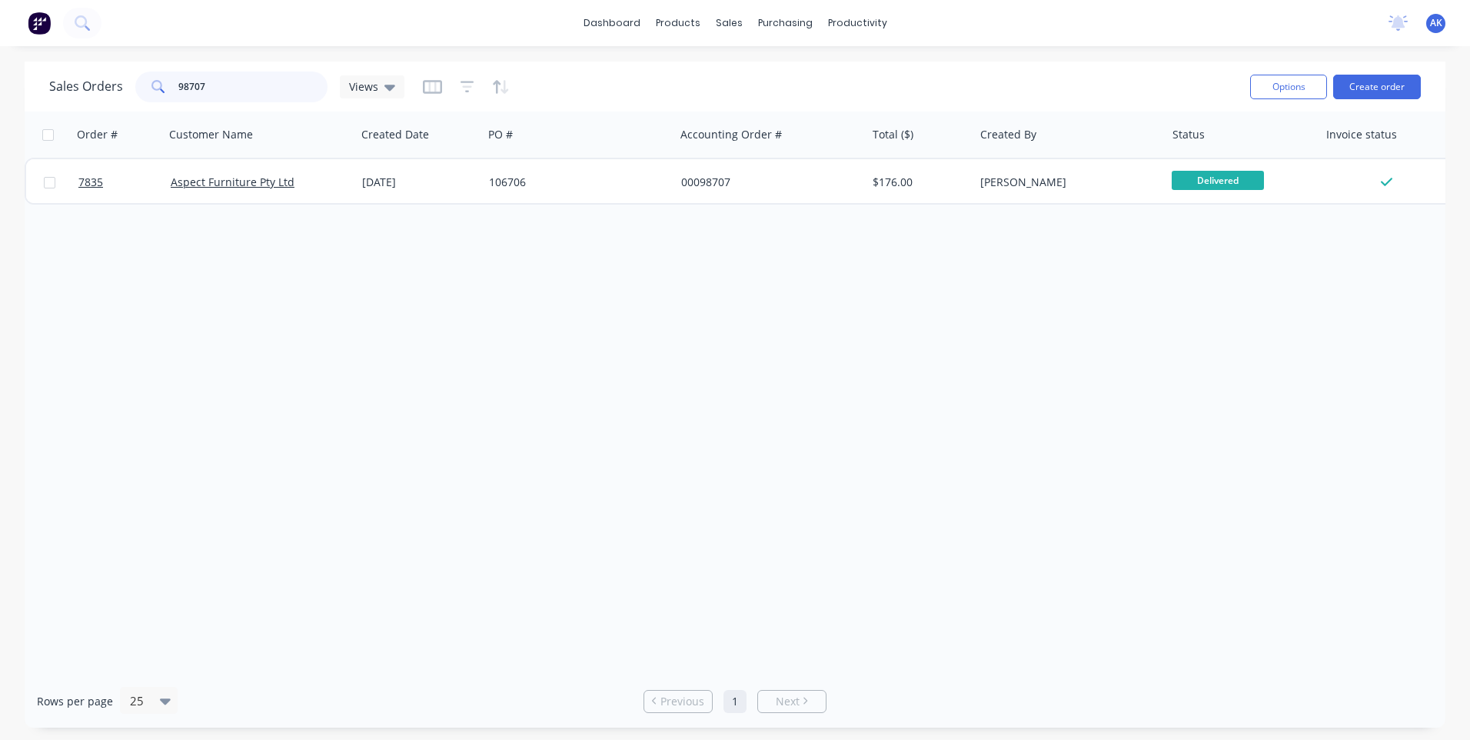
drag, startPoint x: 205, startPoint y: 82, endPoint x: 189, endPoint y: 88, distance: 17.3
click at [189, 88] on input "98707" at bounding box center [253, 87] width 150 height 31
drag, startPoint x: 205, startPoint y: 89, endPoint x: 162, endPoint y: 87, distance: 43.9
click at [164, 90] on div "98641" at bounding box center [231, 87] width 192 height 31
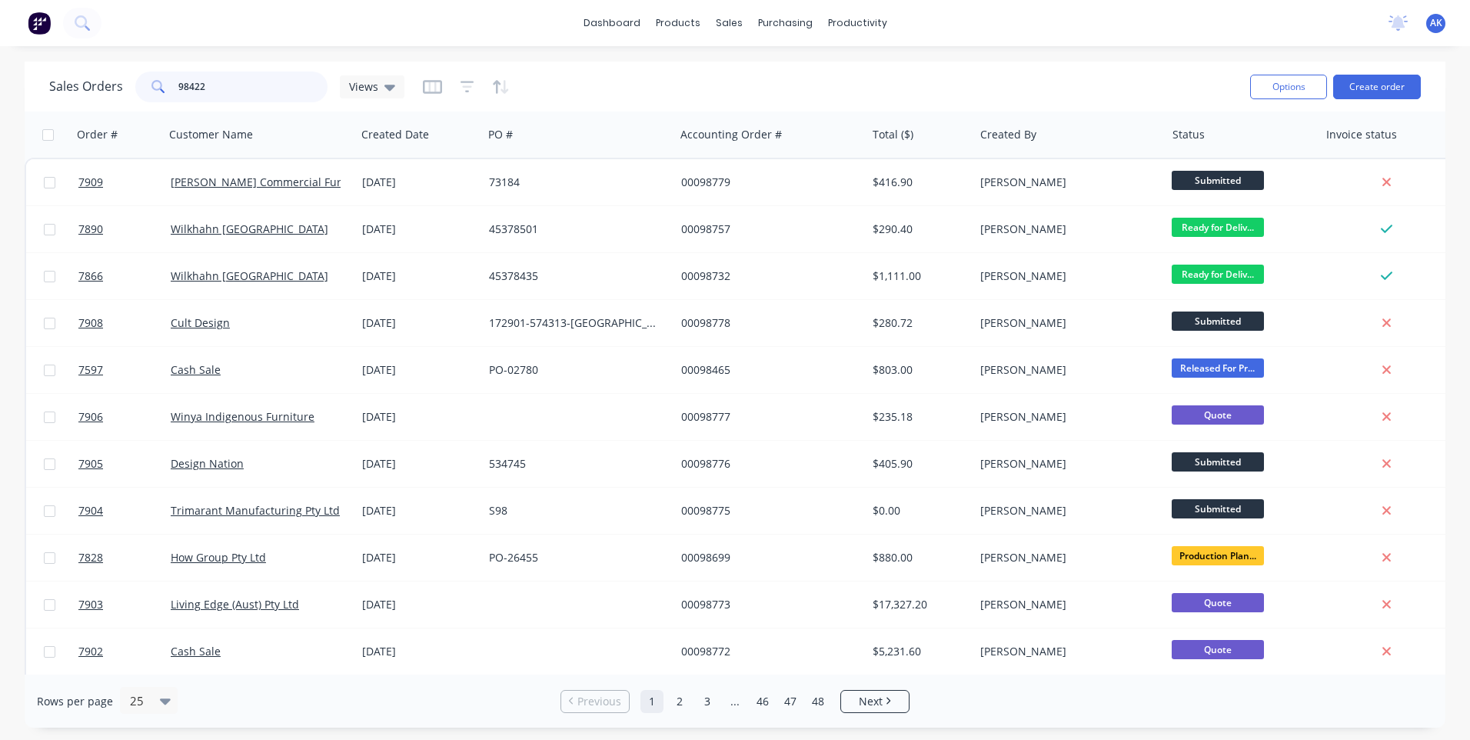
type input "98422"
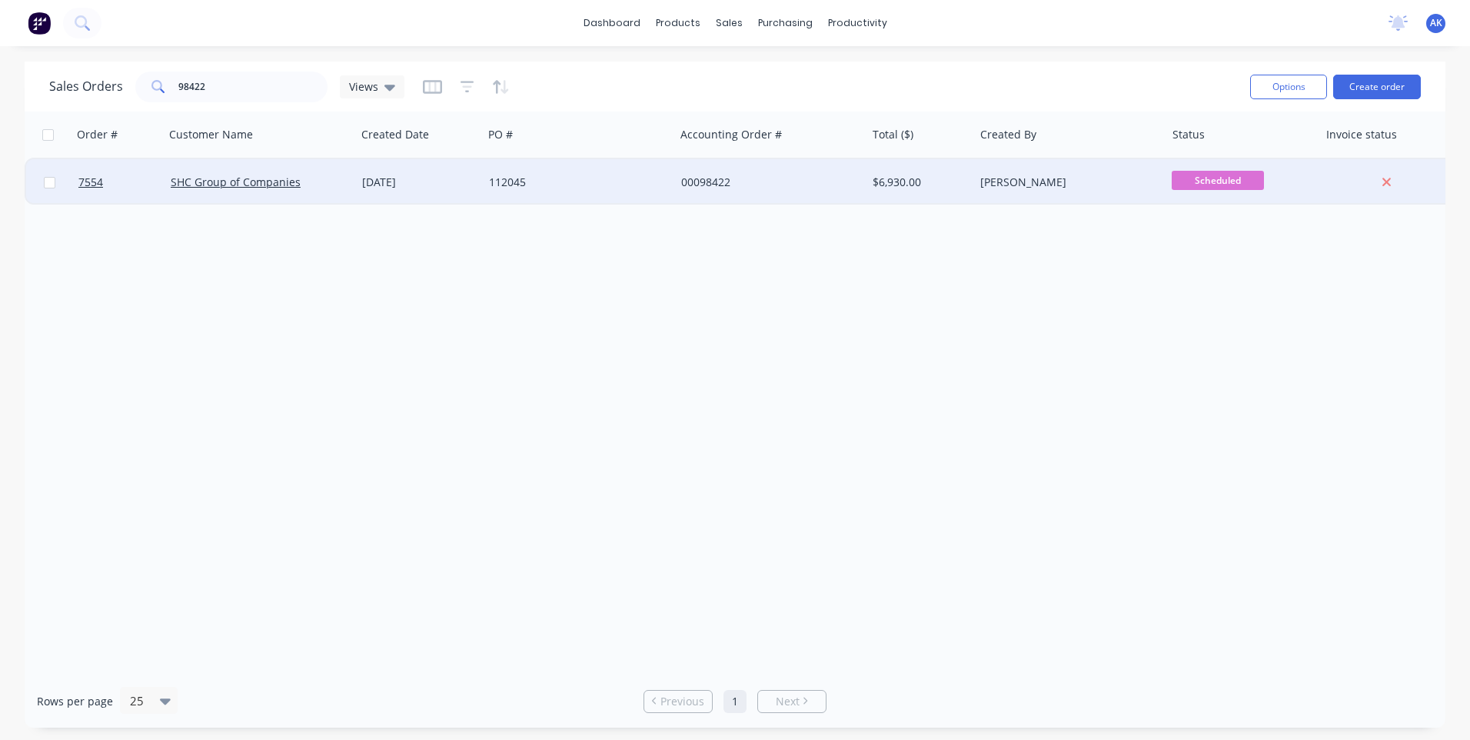
click at [678, 184] on div "00098422" at bounding box center [770, 182] width 191 height 46
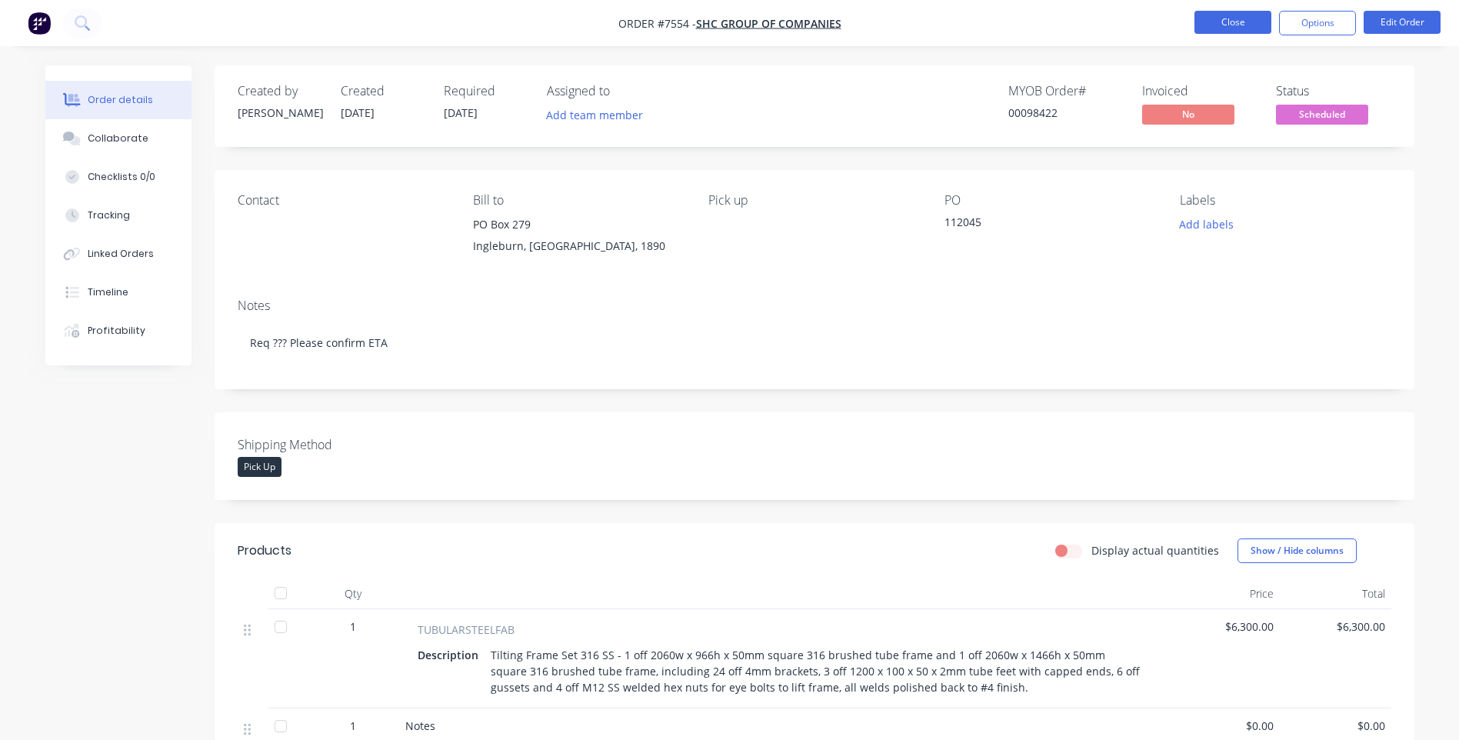
click at [1218, 31] on button "Close" at bounding box center [1232, 22] width 77 height 23
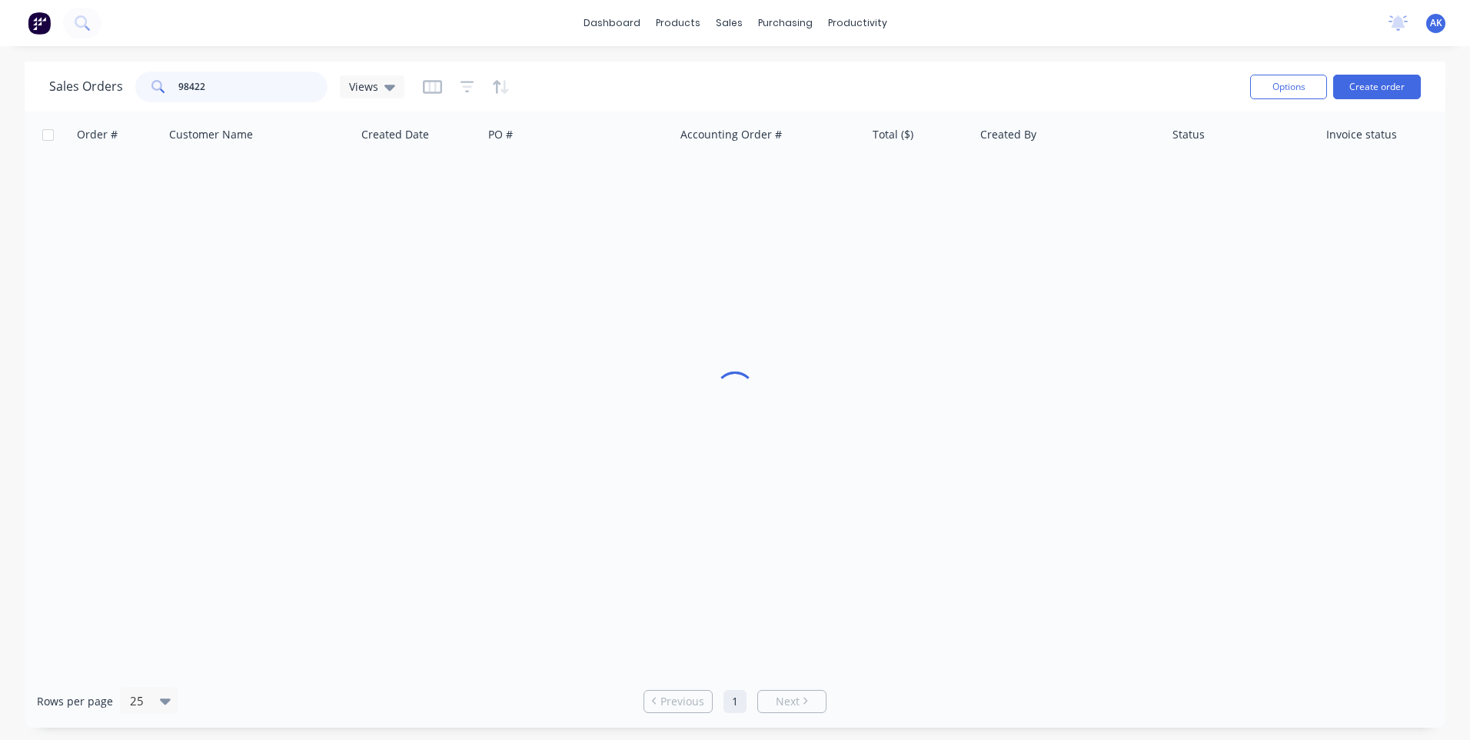
drag, startPoint x: 215, startPoint y: 85, endPoint x: 28, endPoint y: 84, distance: 187.7
click at [28, 84] on div "Sales Orders 98422 Views Options Create order" at bounding box center [735, 87] width 1421 height 50
type input "98768"
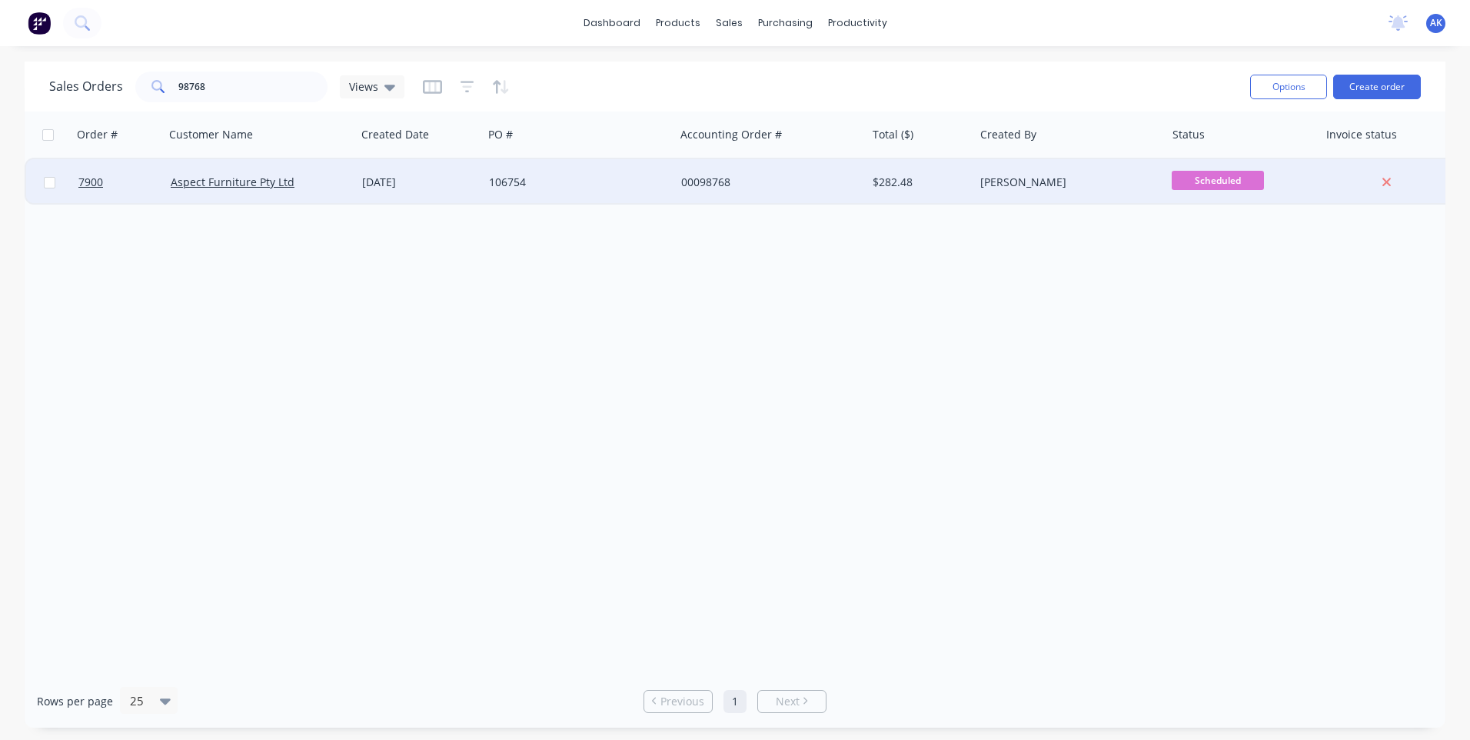
click at [422, 177] on div "[DATE]" at bounding box center [419, 182] width 115 height 15
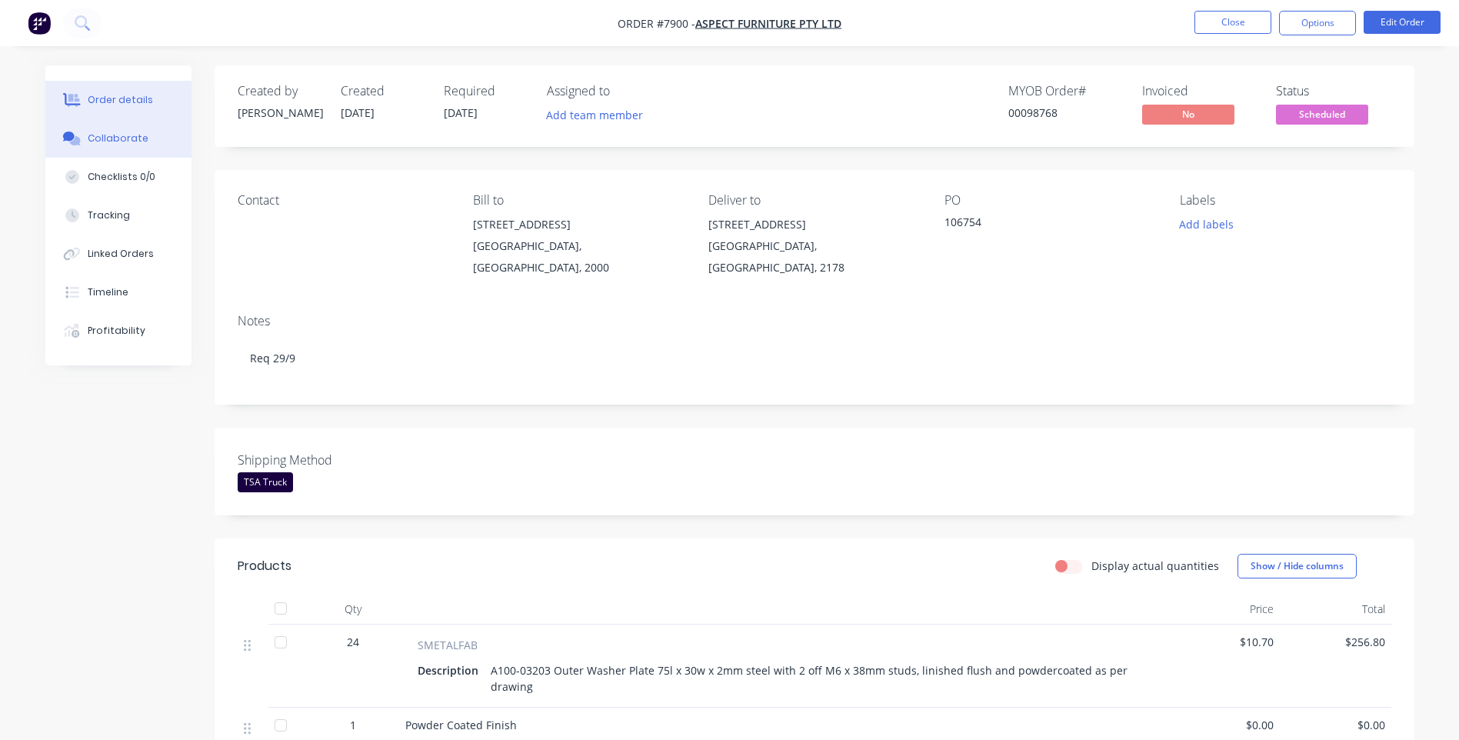
click at [165, 138] on button "Collaborate" at bounding box center [118, 138] width 146 height 38
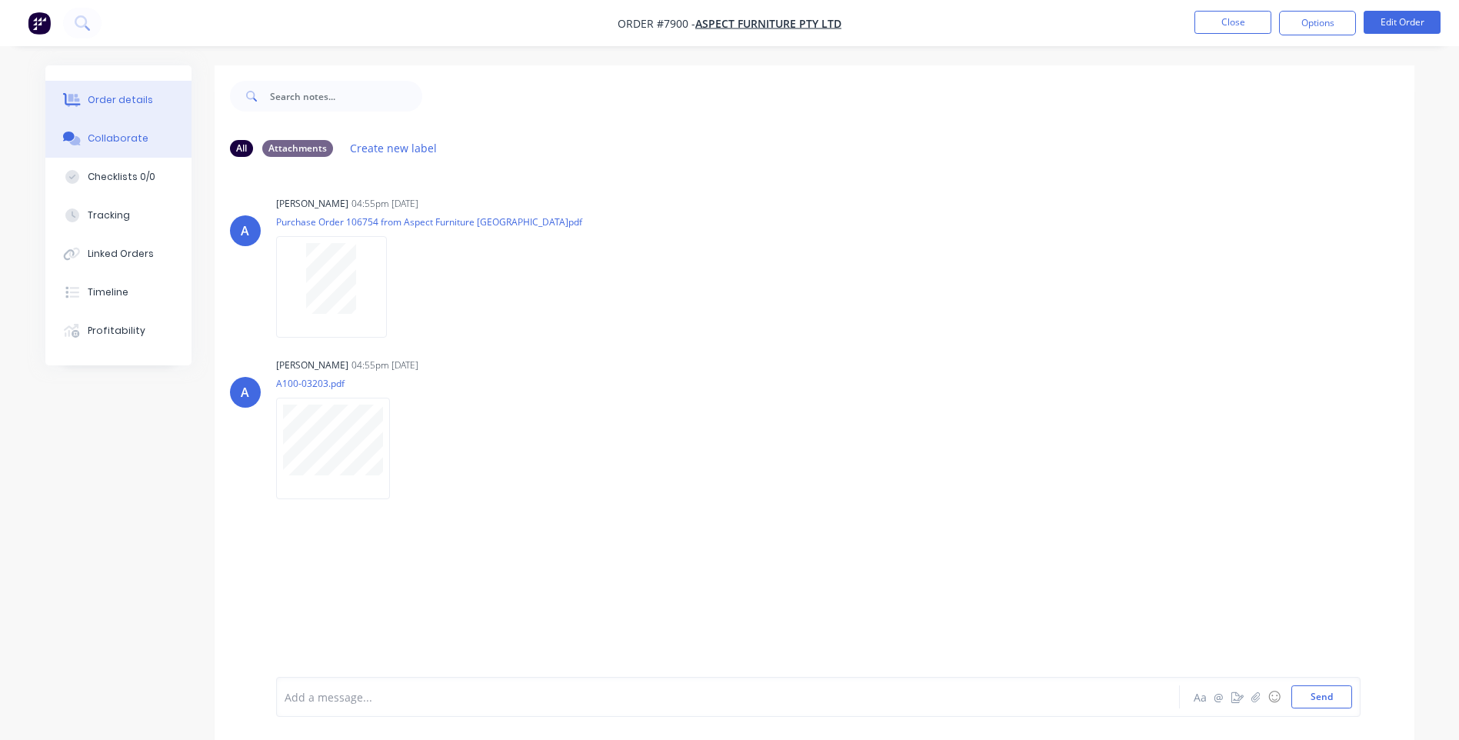
click at [135, 102] on div "Order details" at bounding box center [120, 100] width 65 height 14
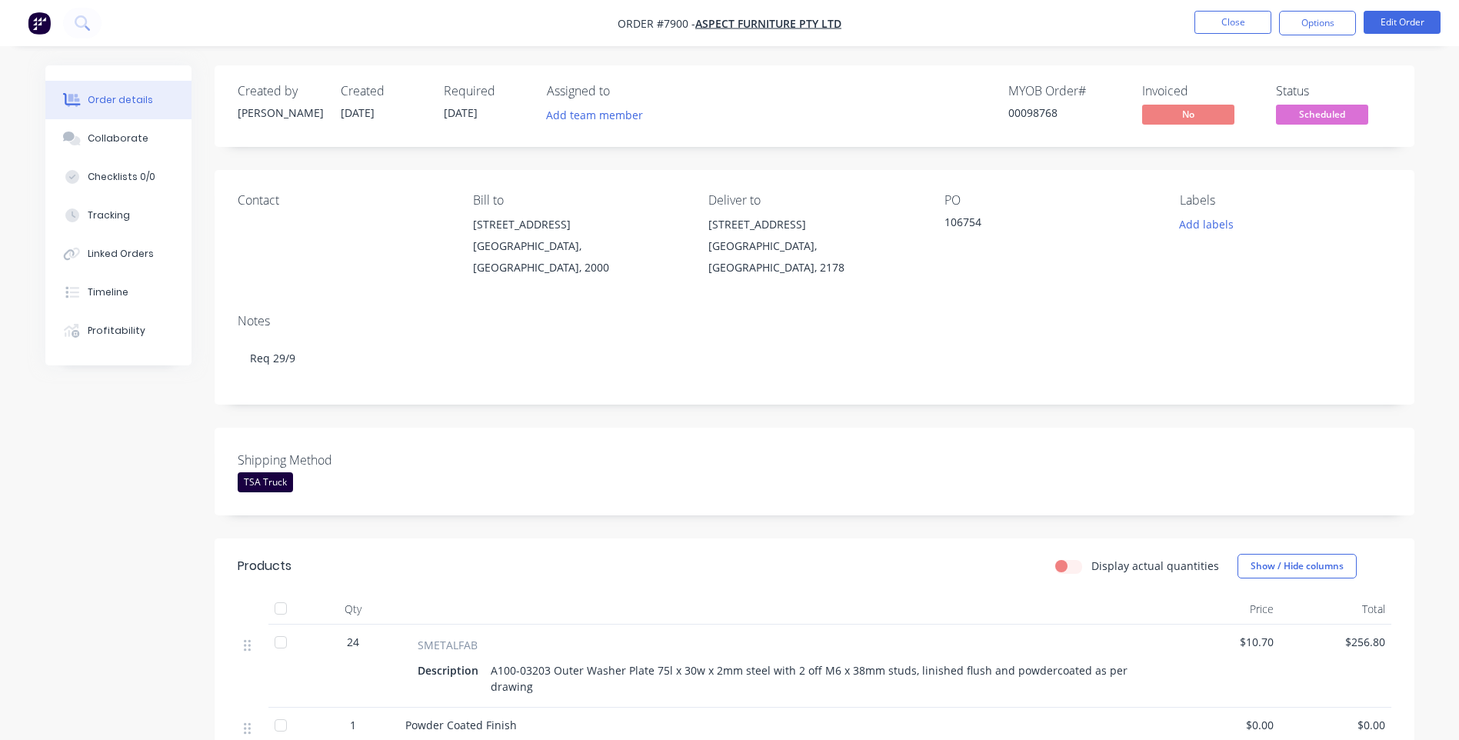
click at [1317, 115] on span "Scheduled" at bounding box center [1322, 114] width 92 height 19
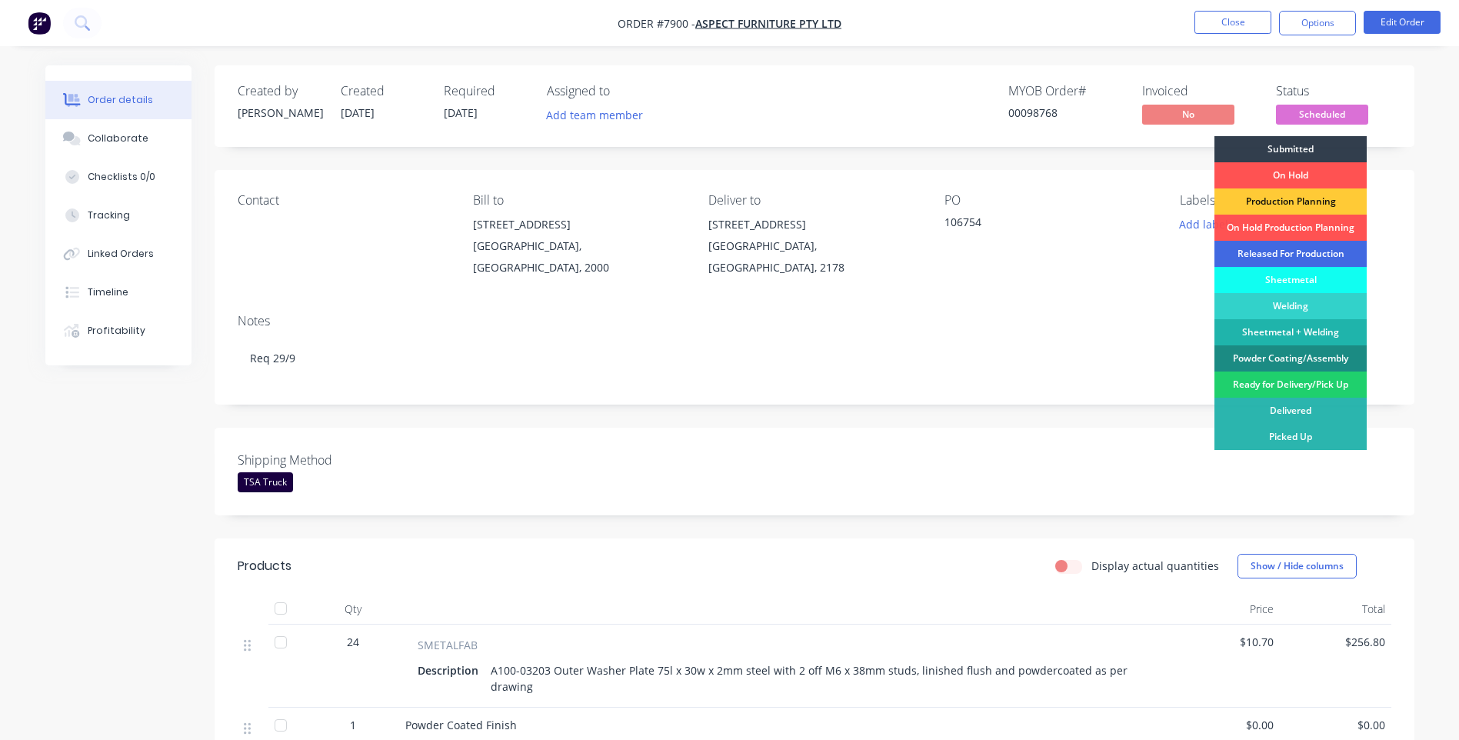
click at [1290, 254] on div "Released For Production" at bounding box center [1290, 254] width 152 height 26
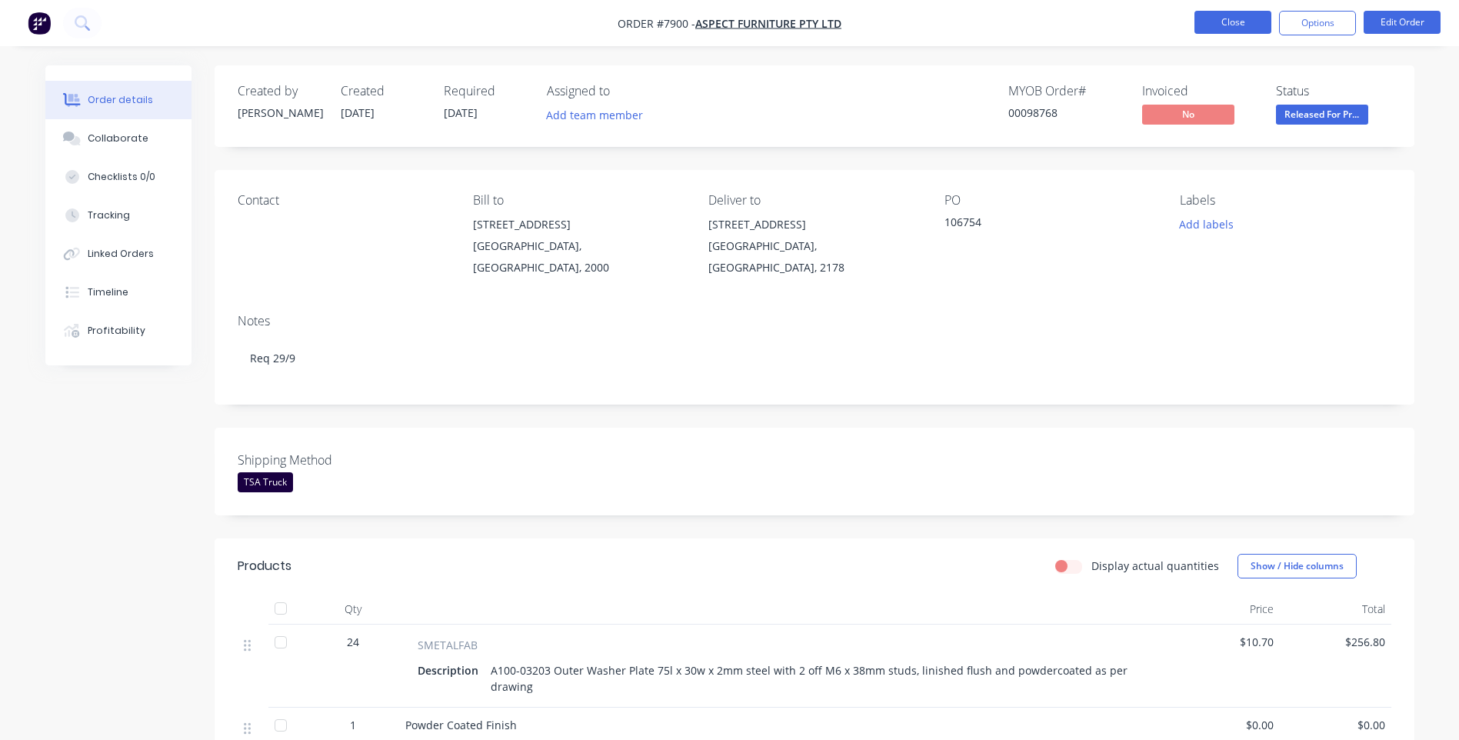
click at [1236, 28] on button "Close" at bounding box center [1232, 22] width 77 height 23
